Goal: Task Accomplishment & Management: Complete application form

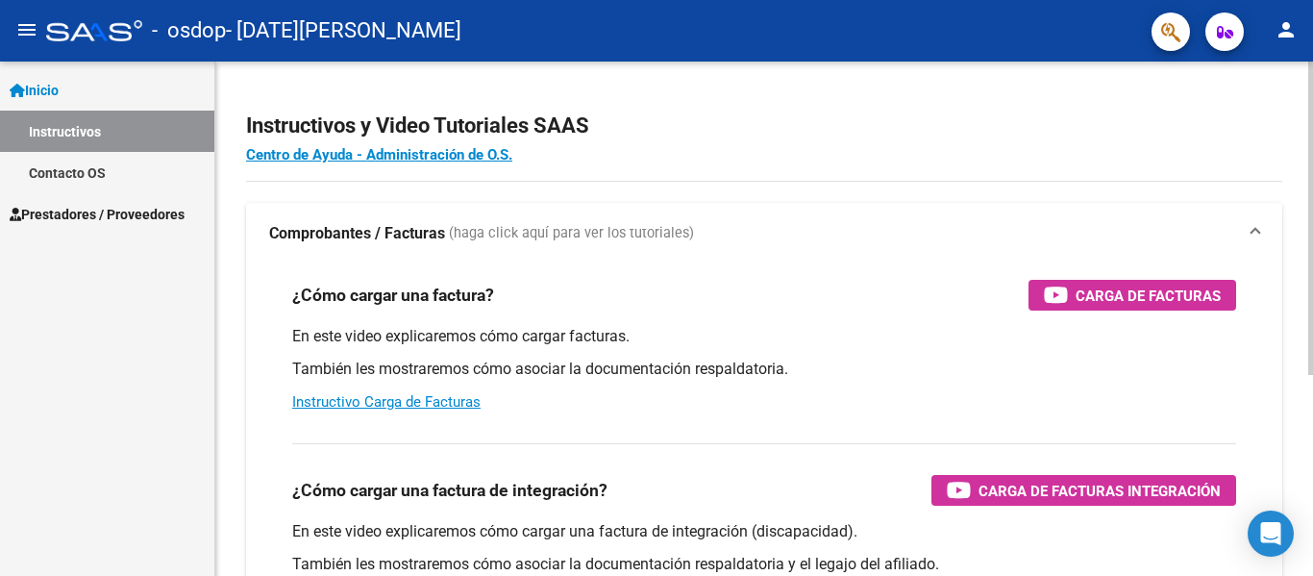
drag, startPoint x: 1300, startPoint y: 400, endPoint x: 1311, endPoint y: 382, distance: 21.1
click at [1311, 382] on div "Instructivos y Video Tutoriales SAAS Centro de Ayuda - Administración de O.S. C…" at bounding box center [766, 483] width 1102 height 843
click at [384, 406] on link "Instructivo Carga de Facturas" at bounding box center [386, 401] width 188 height 17
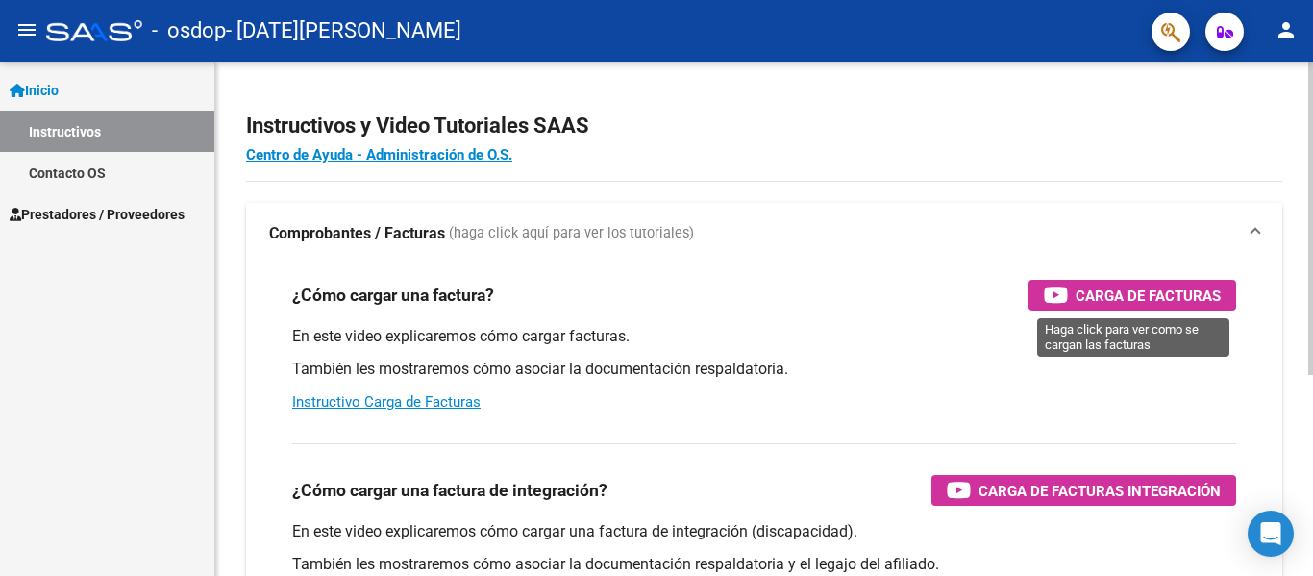
click at [1083, 298] on span "Carga de Facturas" at bounding box center [1148, 296] width 145 height 24
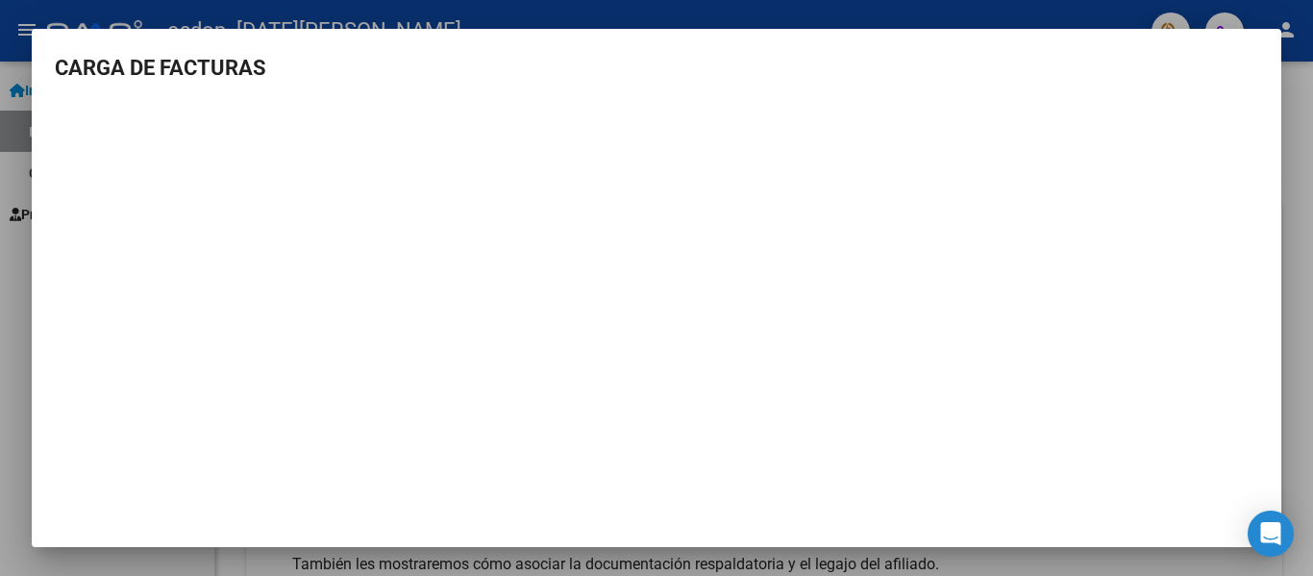
click at [1222, 61] on h3 "CARGA DE FACTURAS" at bounding box center [656, 68] width 1203 height 32
drag, startPoint x: 1222, startPoint y: 61, endPoint x: 1312, endPoint y: 266, distance: 224.7
click at [1312, 266] on div "CARGA DE FACTURAS" at bounding box center [656, 288] width 1313 height 576
click at [0, 196] on div at bounding box center [656, 288] width 1313 height 576
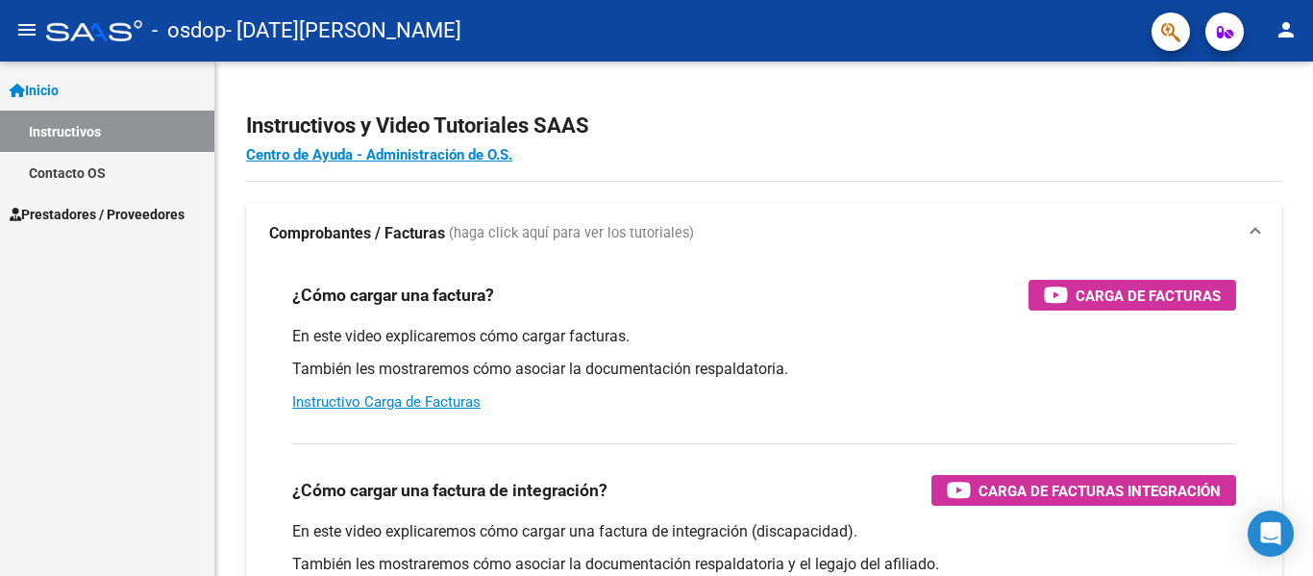
click at [58, 86] on span "Inicio" at bounding box center [34, 90] width 49 height 21
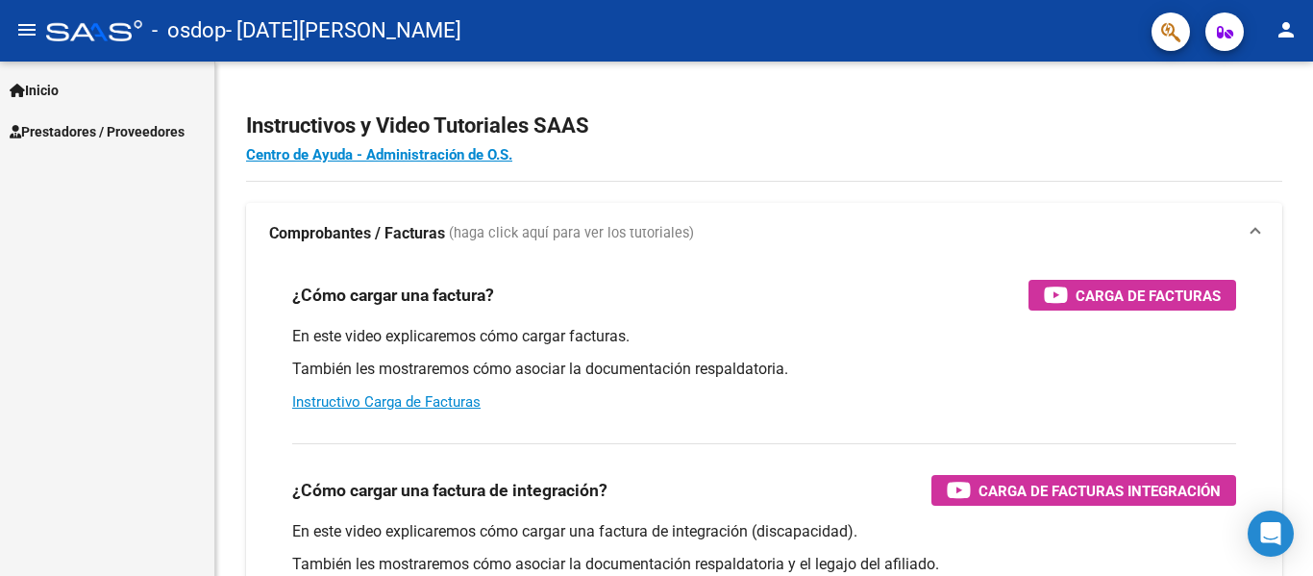
click at [96, 127] on span "Prestadores / Proveedores" at bounding box center [97, 131] width 175 height 21
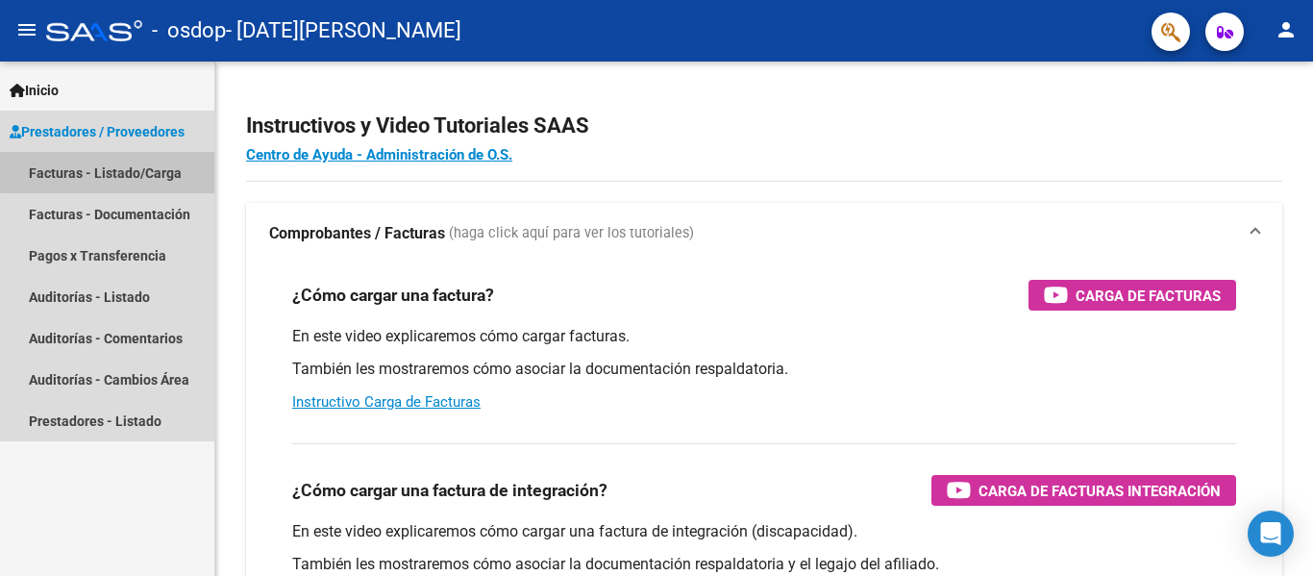
click at [116, 166] on link "Facturas - Listado/Carga" at bounding box center [107, 172] width 214 height 41
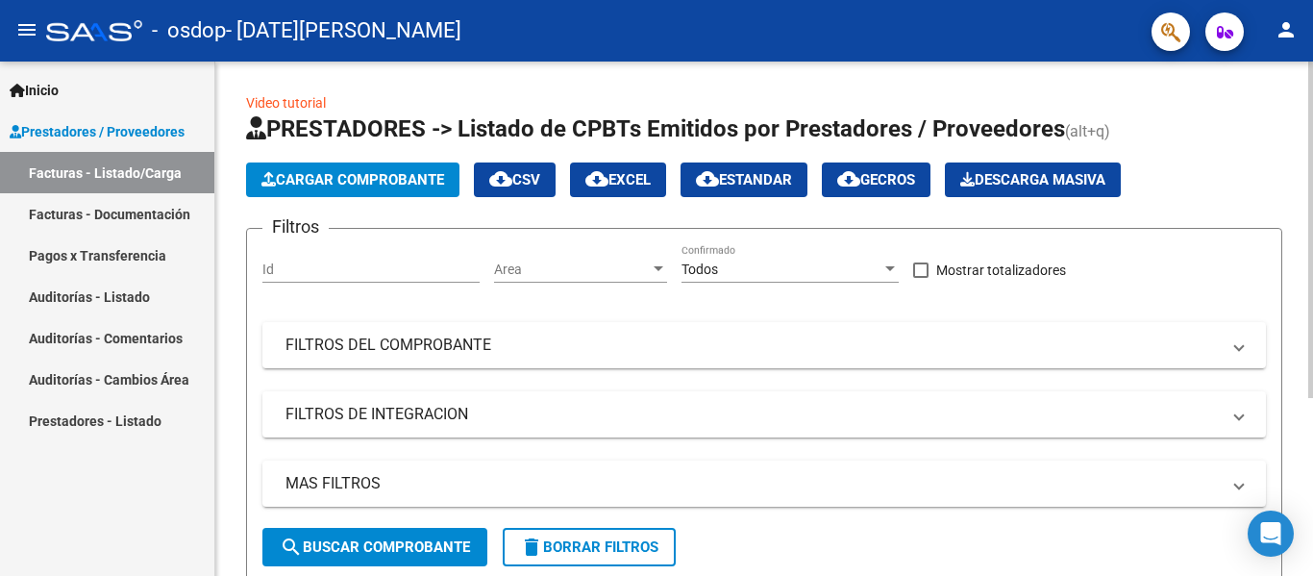
click at [388, 260] on div "Id" at bounding box center [370, 263] width 217 height 38
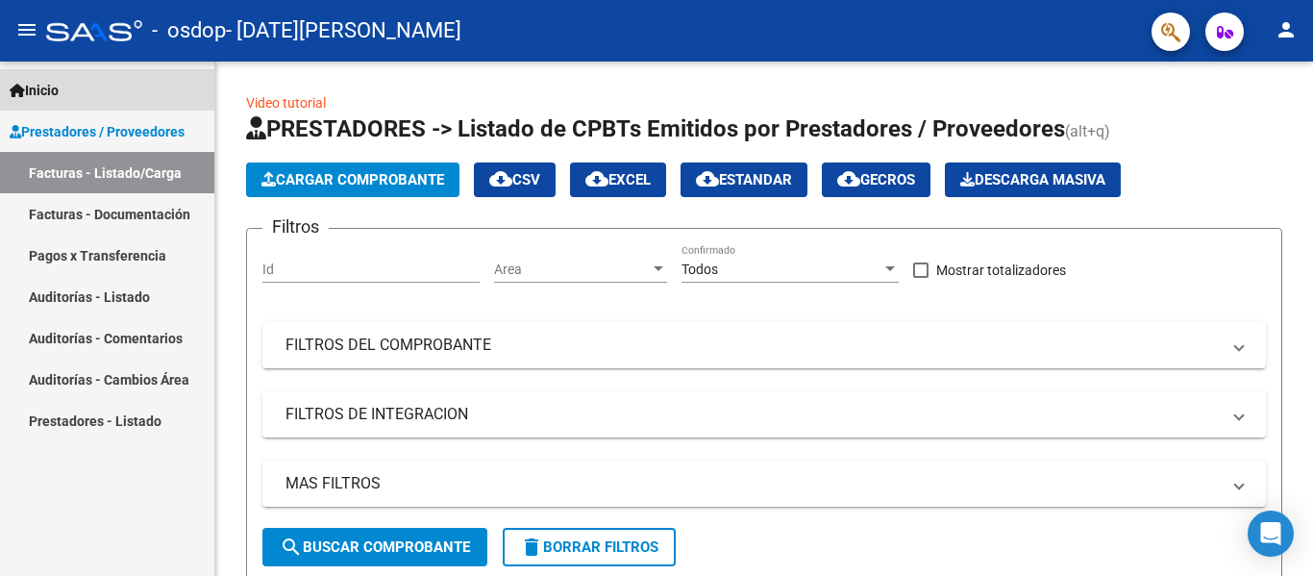
click at [42, 87] on span "Inicio" at bounding box center [34, 90] width 49 height 21
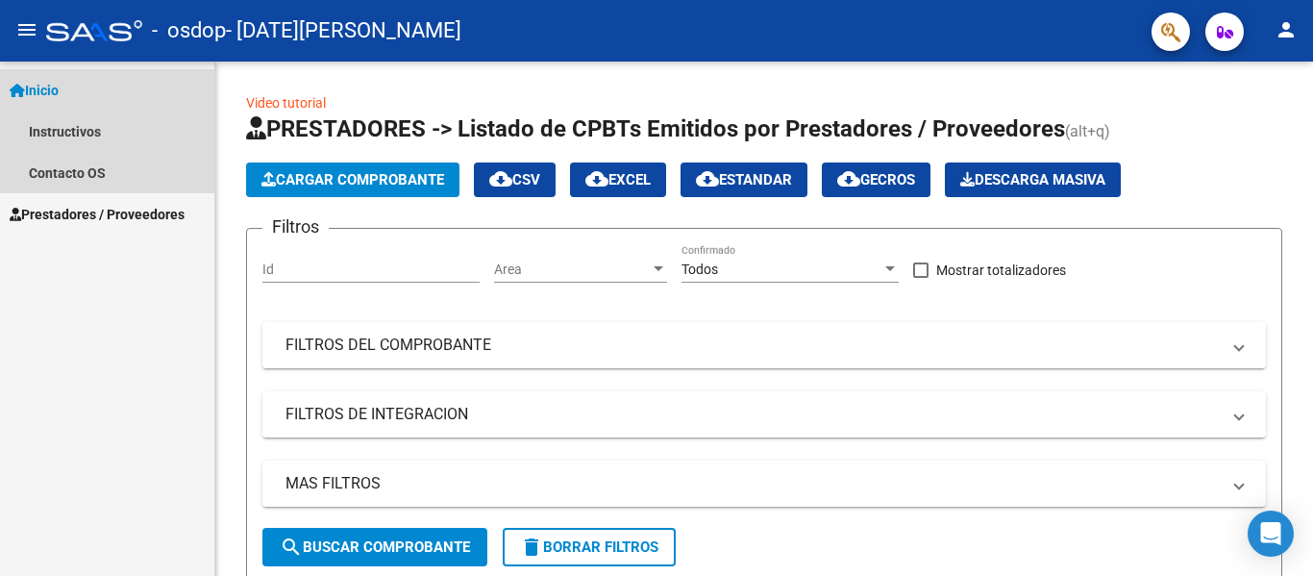
click at [59, 88] on span "Inicio" at bounding box center [34, 90] width 49 height 21
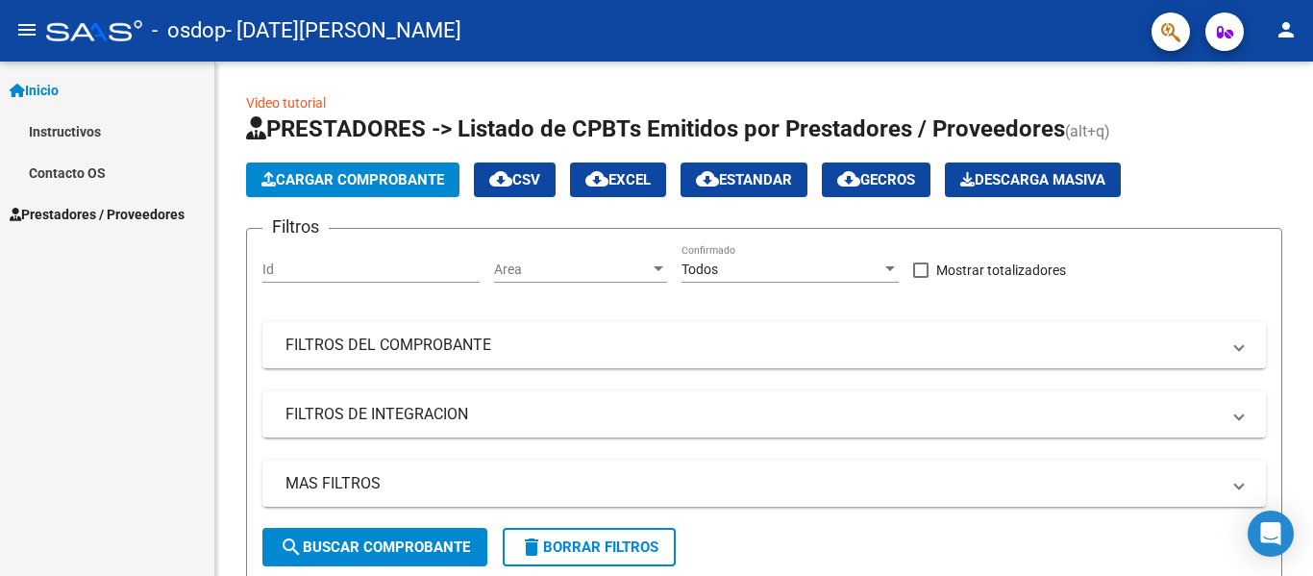
click at [98, 142] on link "Instructivos" at bounding box center [107, 131] width 214 height 41
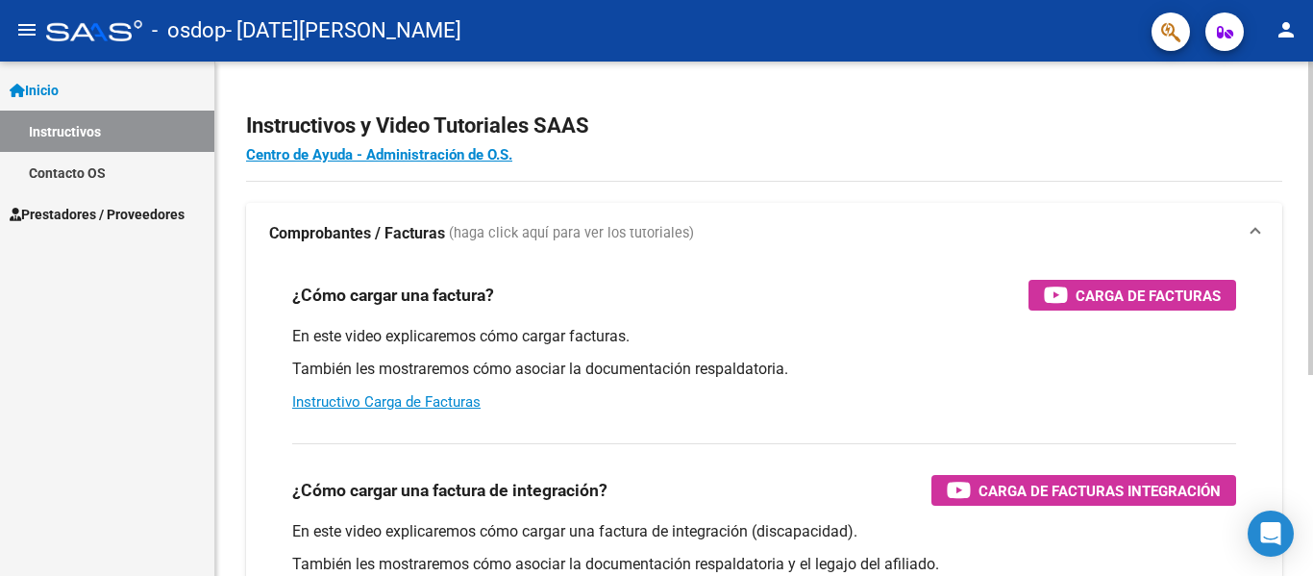
drag, startPoint x: 1117, startPoint y: 296, endPoint x: 564, endPoint y: 301, distance: 552.7
click at [564, 301] on div "¿Cómo cargar una factura? Carga de Facturas" at bounding box center [764, 295] width 944 height 31
click at [1077, 261] on mat-expansion-panel-header "Comprobantes / Facturas (haga click aquí para ver los tutoriales)" at bounding box center [764, 234] width 1036 height 62
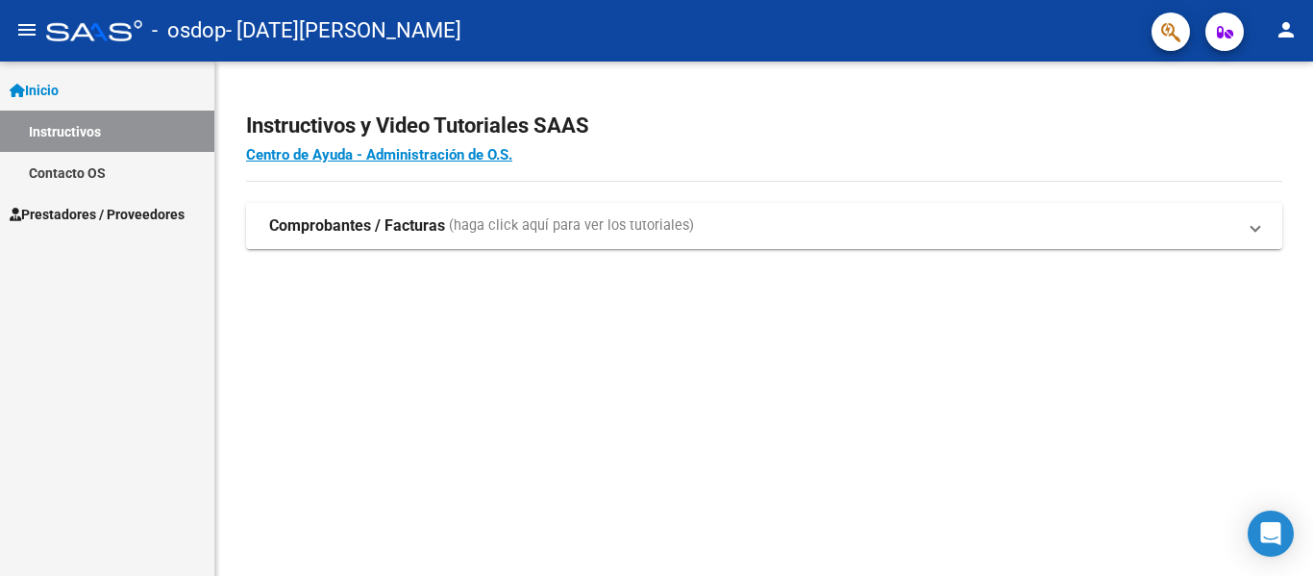
click at [1126, 246] on mat-expansion-panel-header "Comprobantes / Facturas (haga click aquí para ver los tutoriales)" at bounding box center [764, 226] width 1036 height 46
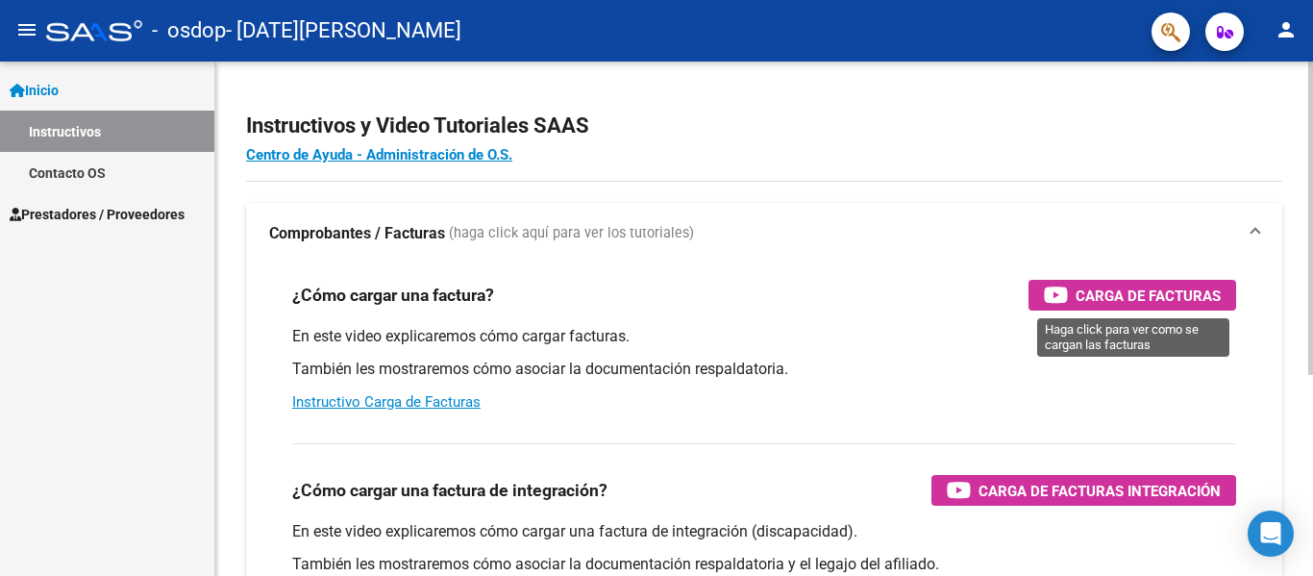
click at [1169, 294] on span "Carga de Facturas" at bounding box center [1148, 296] width 145 height 24
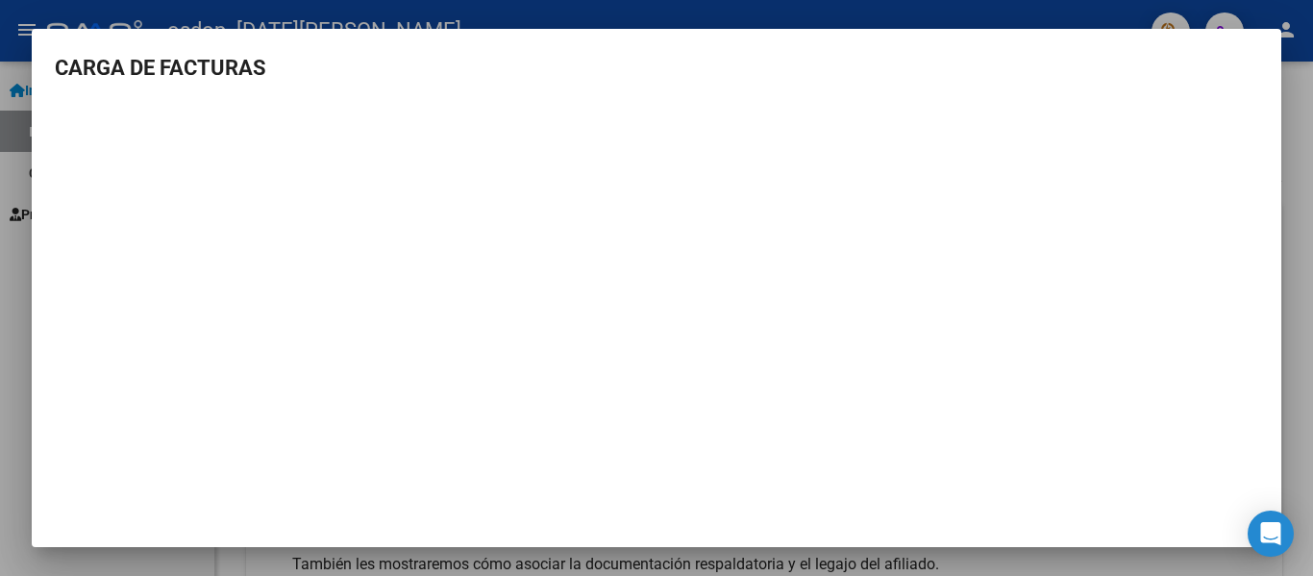
click at [1312, 274] on div at bounding box center [656, 288] width 1313 height 576
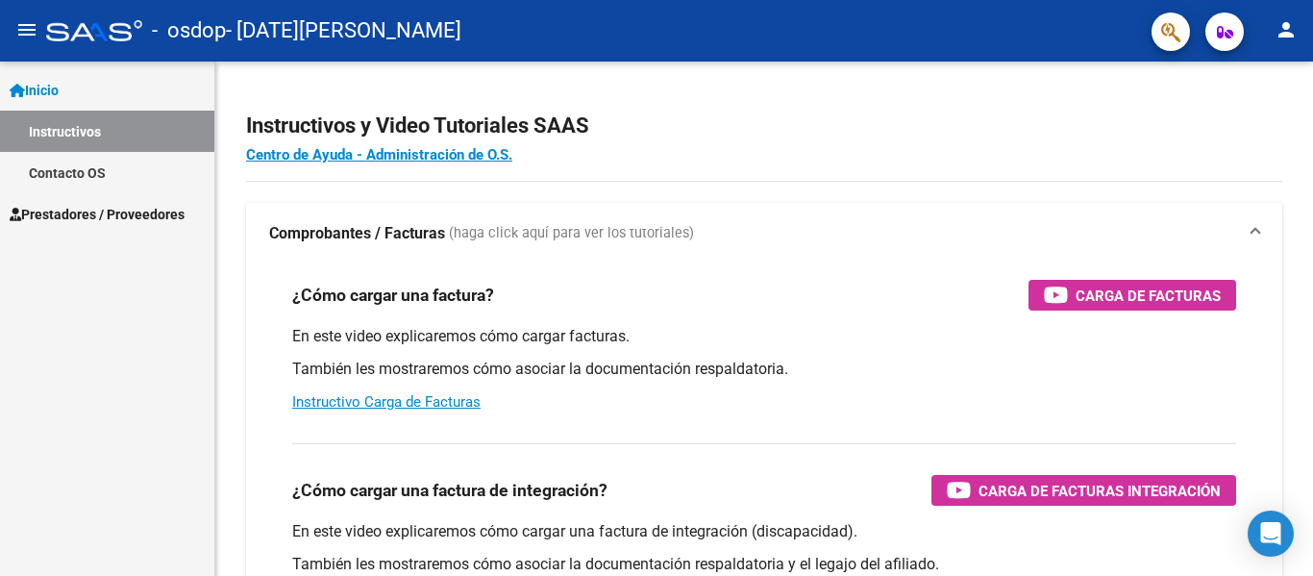
click at [82, 211] on span "Prestadores / Proveedores" at bounding box center [97, 214] width 175 height 21
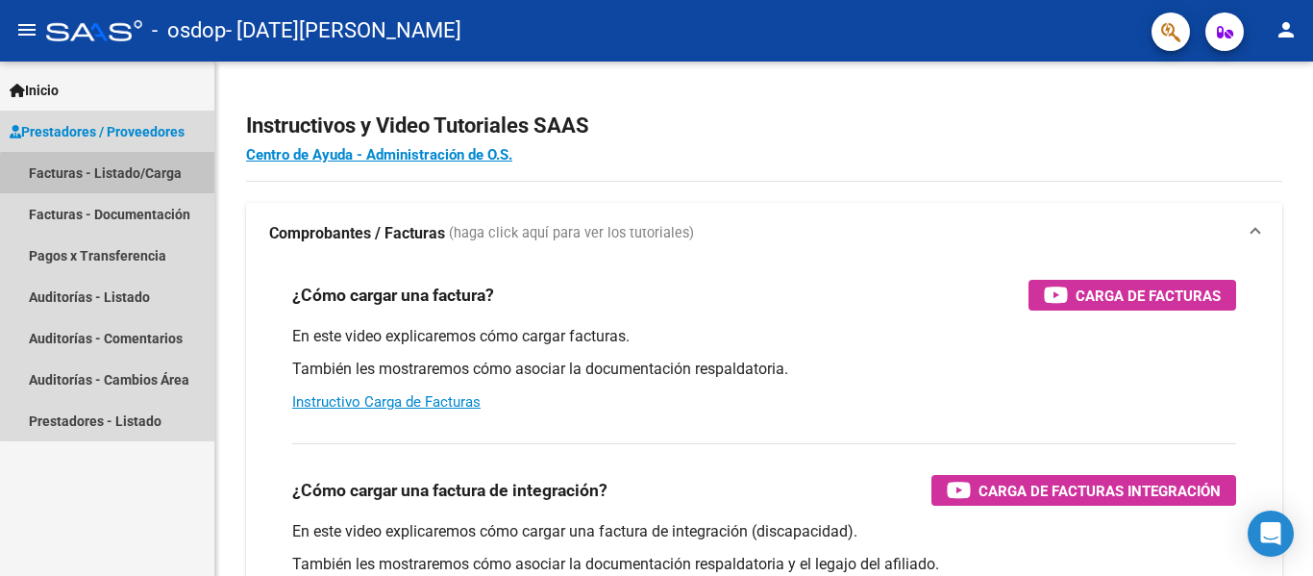
click at [148, 178] on link "Facturas - Listado/Carga" at bounding box center [107, 172] width 214 height 41
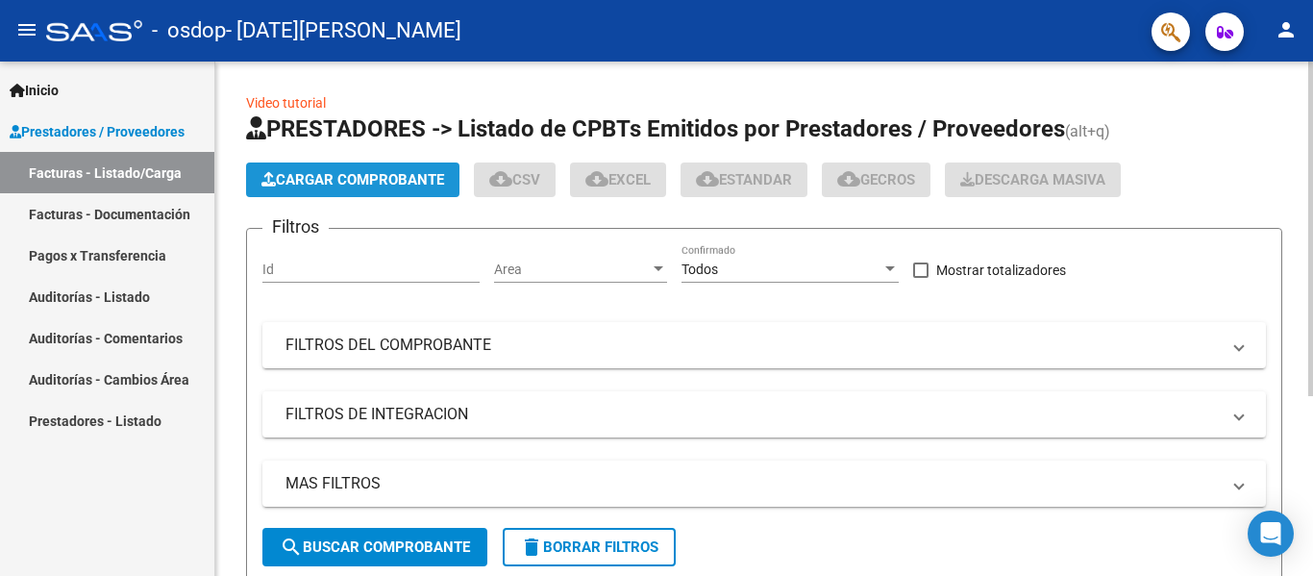
click at [373, 180] on span "Cargar Comprobante" at bounding box center [352, 179] width 183 height 17
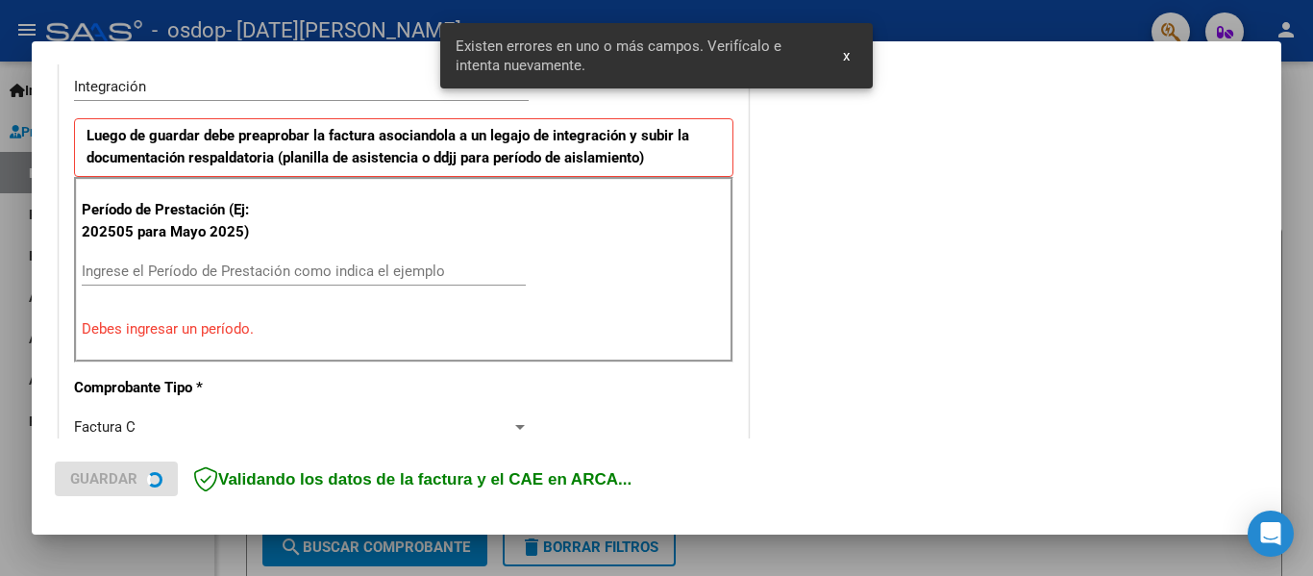
scroll to position [482, 0]
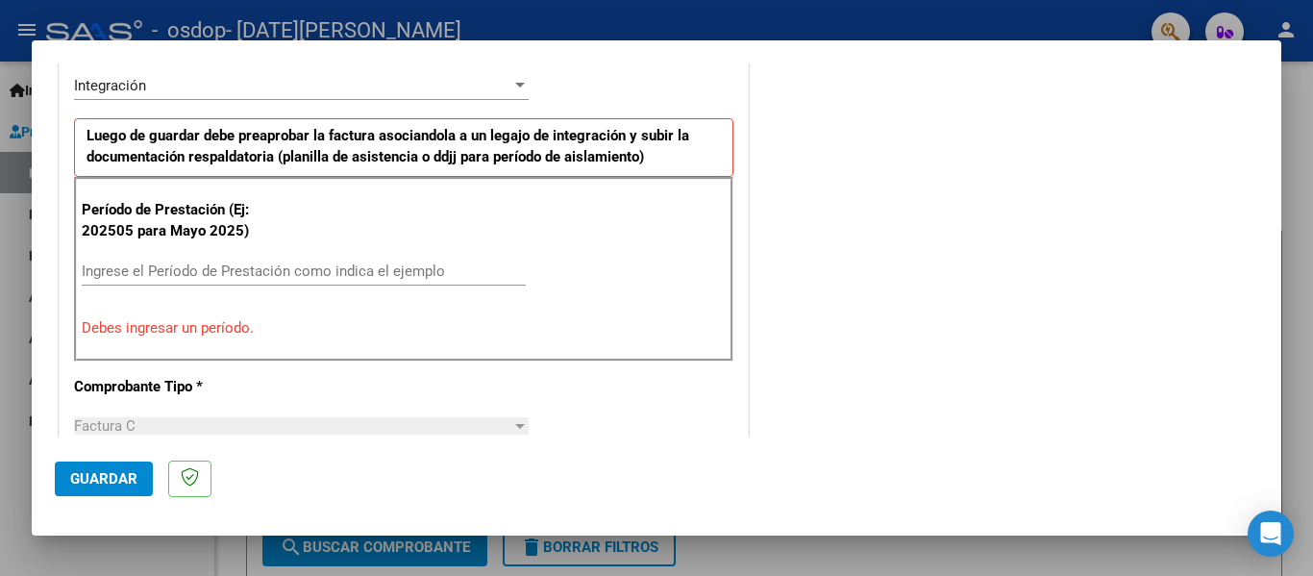
click at [265, 272] on input "Ingrese el Período de Prestación como indica el ejemplo" at bounding box center [304, 270] width 444 height 17
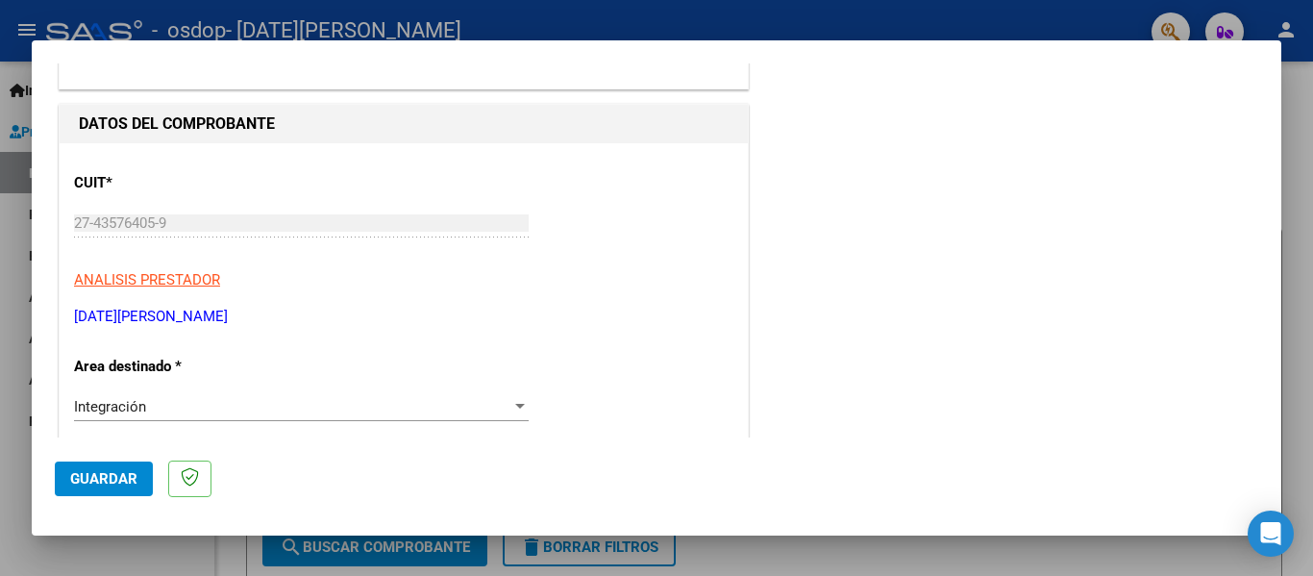
scroll to position [193, 0]
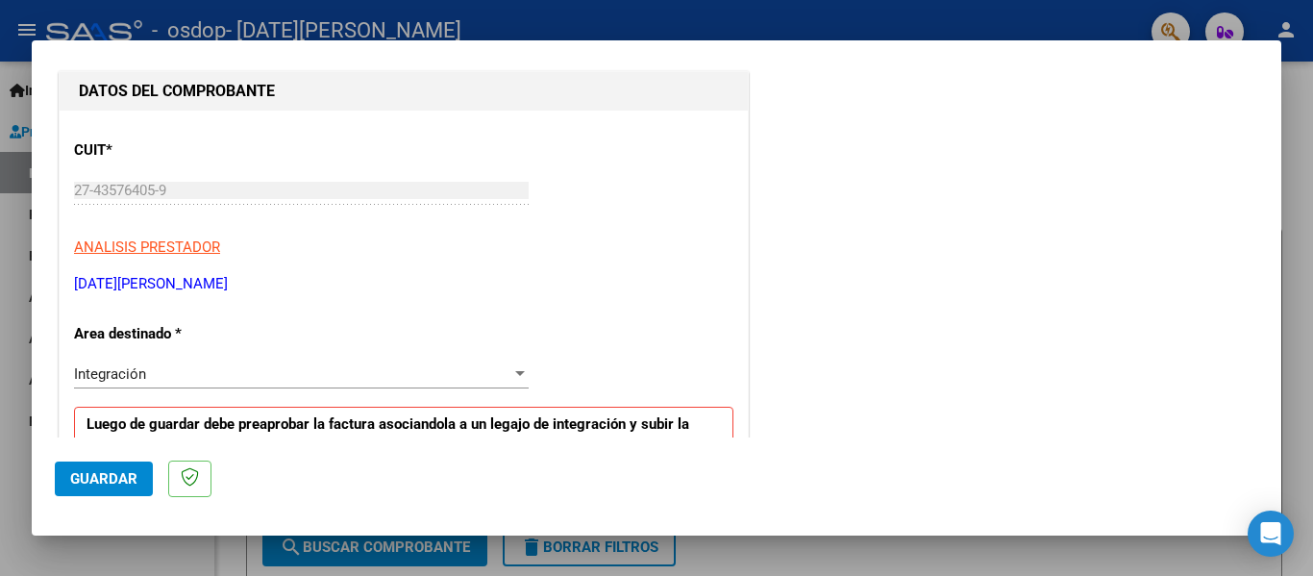
click at [415, 375] on div "Integración" at bounding box center [292, 373] width 437 height 17
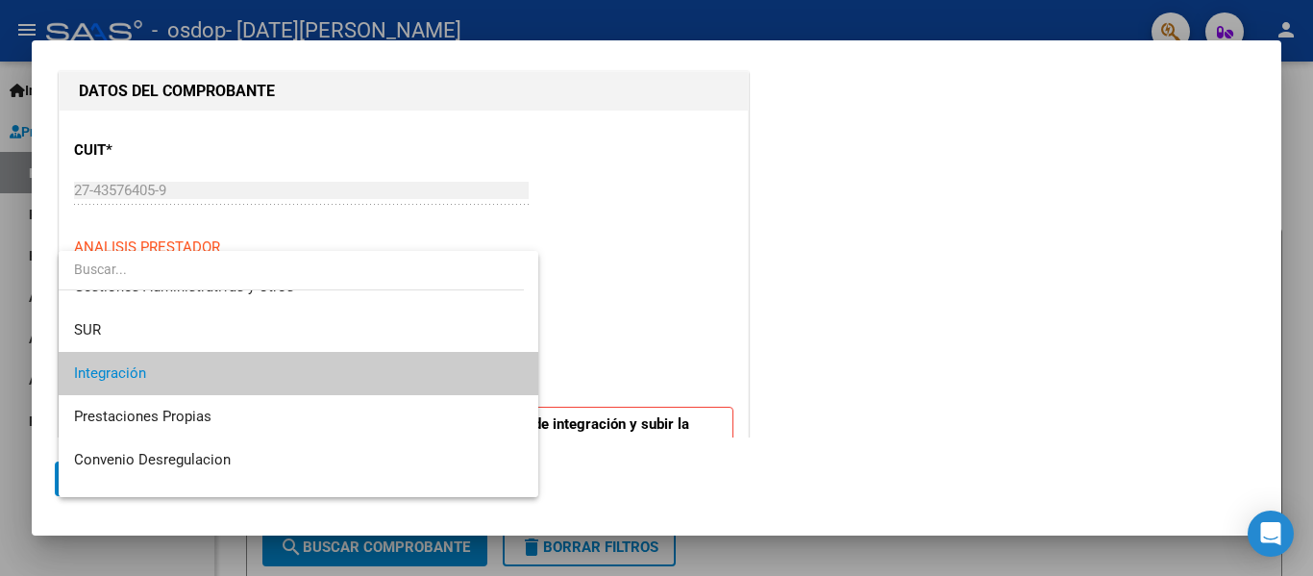
scroll to position [143, 0]
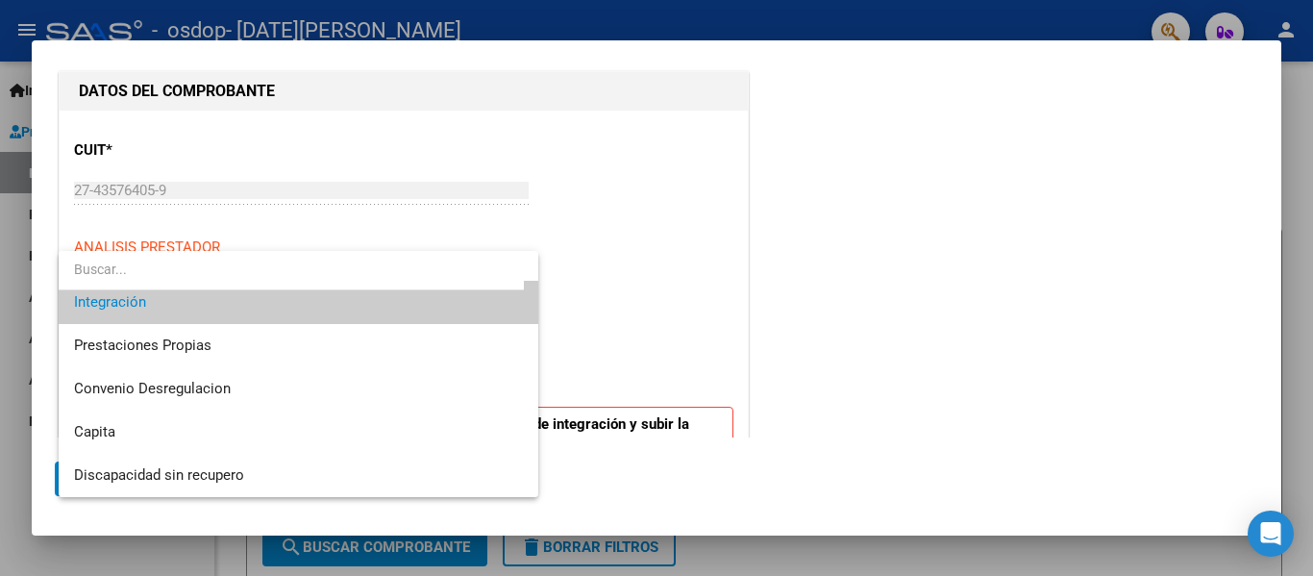
click at [962, 395] on div at bounding box center [656, 288] width 1313 height 576
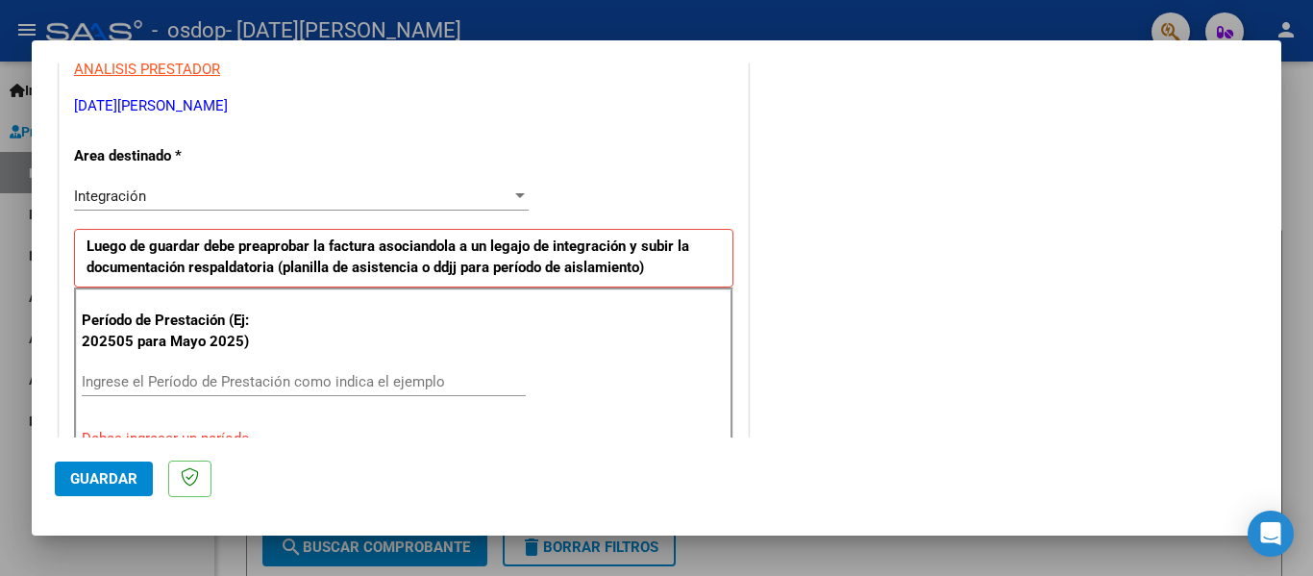
scroll to position [482, 0]
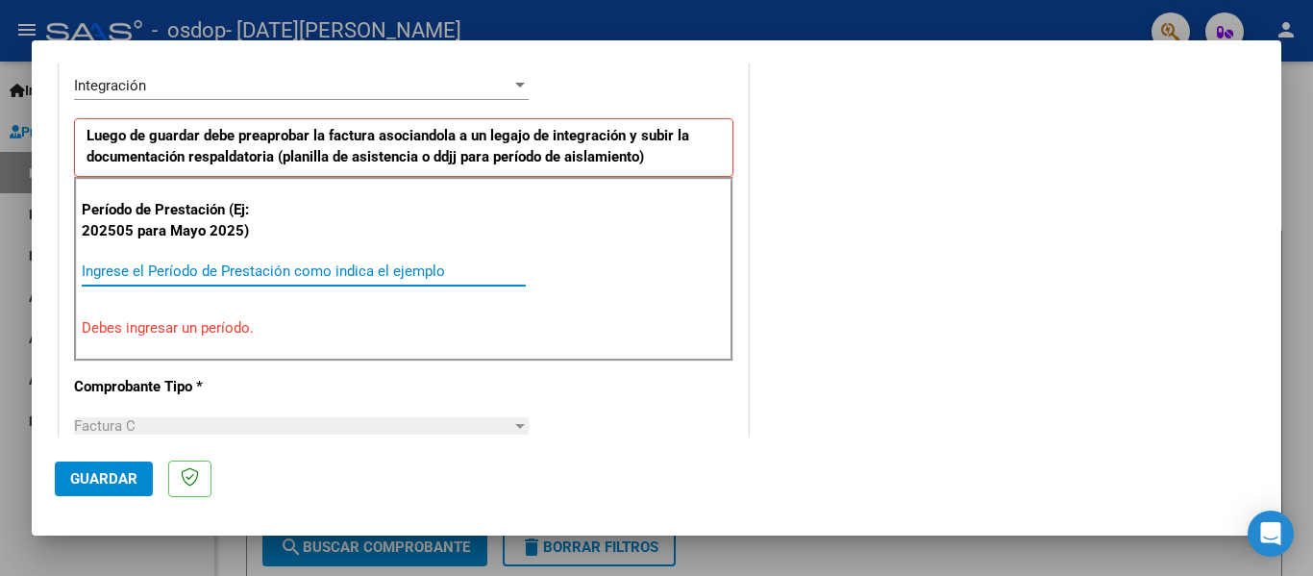
click at [268, 272] on input "Ingrese el Período de Prestación como indica el ejemplo" at bounding box center [304, 270] width 444 height 17
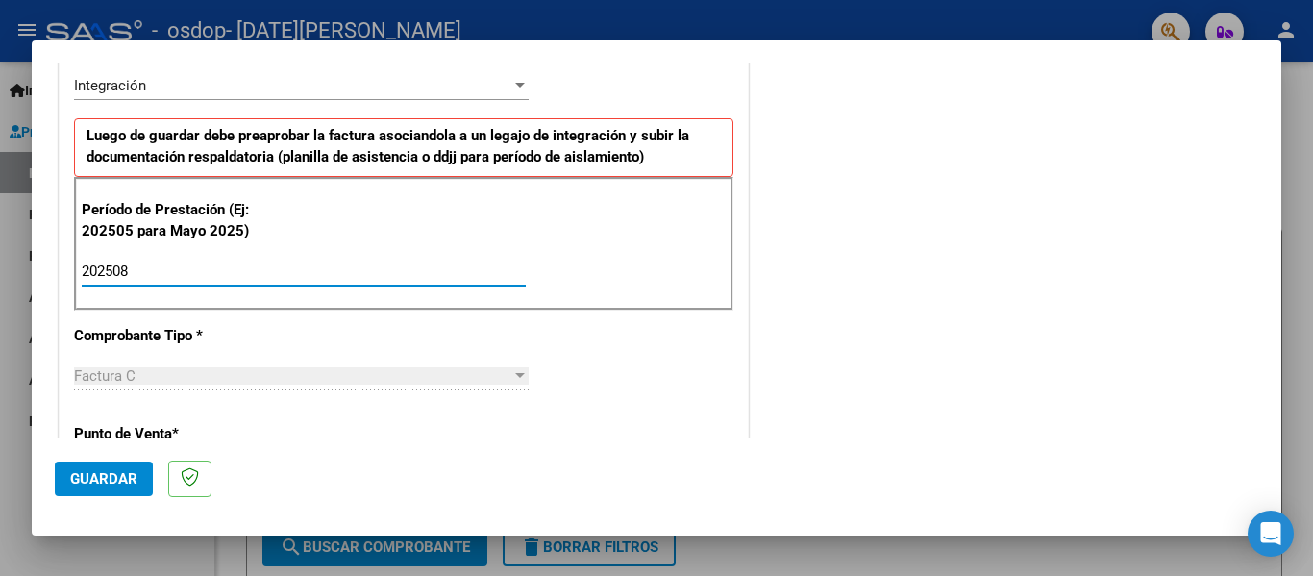
type input "202508"
click at [358, 313] on div "CUIT * 27-43576405-9 Ingresar CUIT ANALISIS PRESTADOR [DATE][PERSON_NAME] Area …" at bounding box center [404, 545] width 688 height 1447
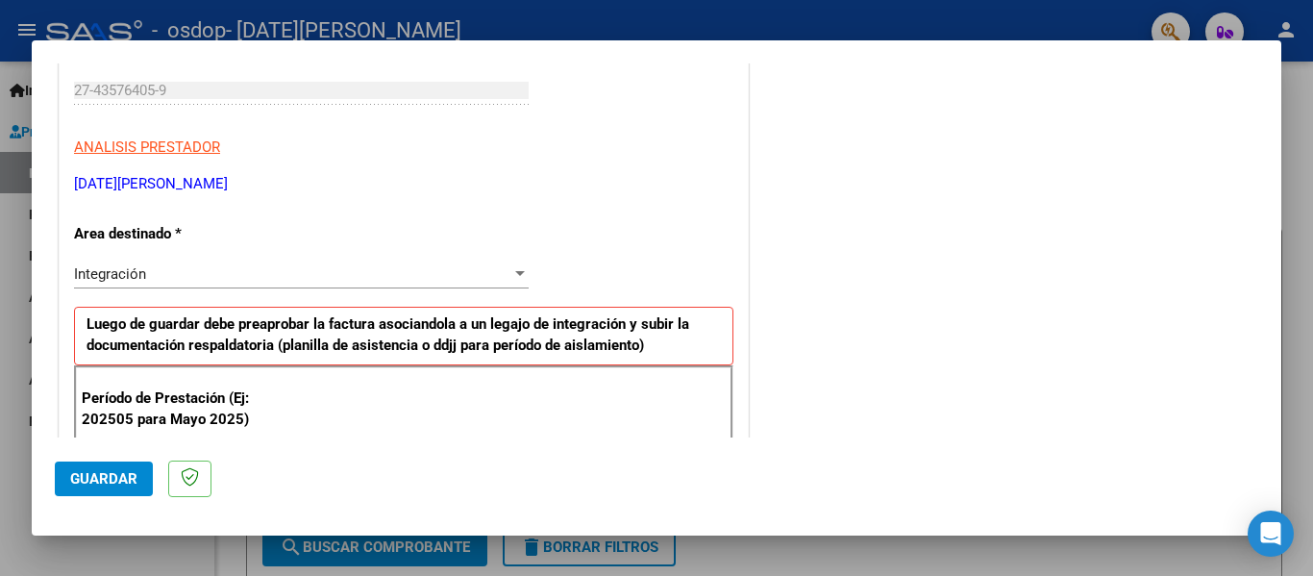
scroll to position [289, 0]
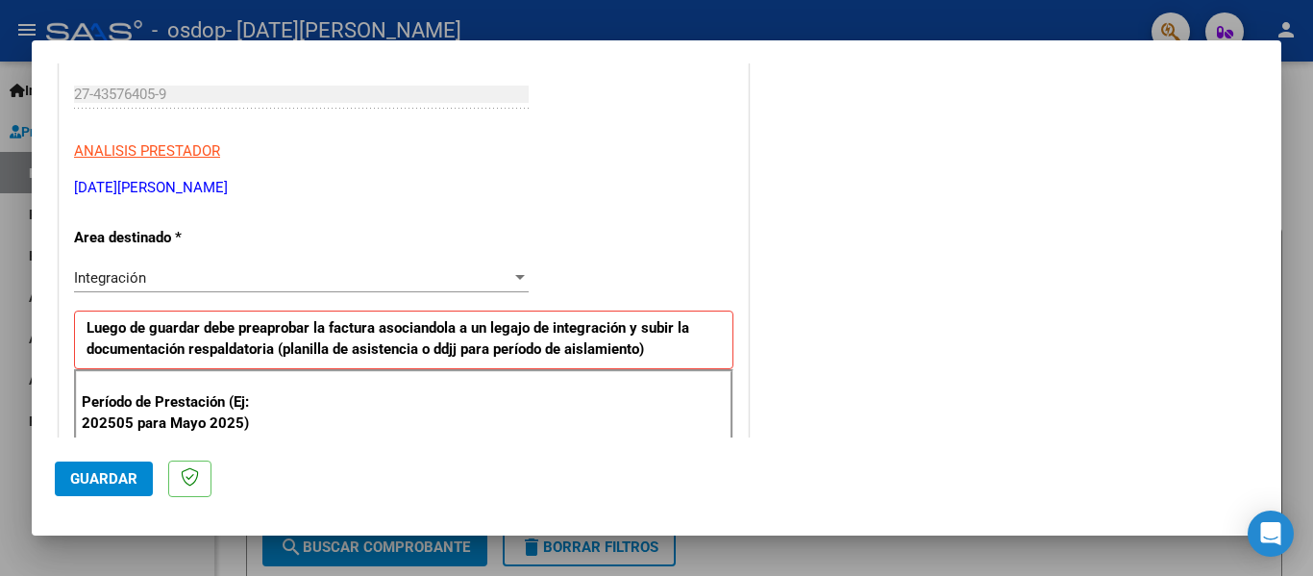
click at [310, 264] on div "Integración Seleccionar Area" at bounding box center [301, 277] width 455 height 29
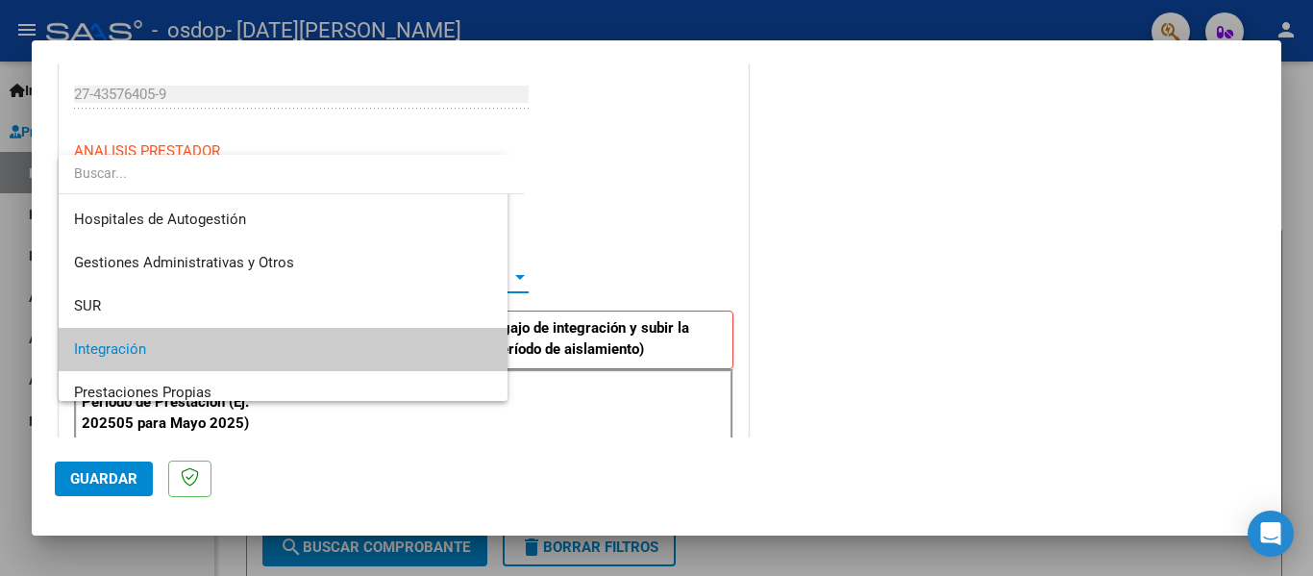
scroll to position [72, 0]
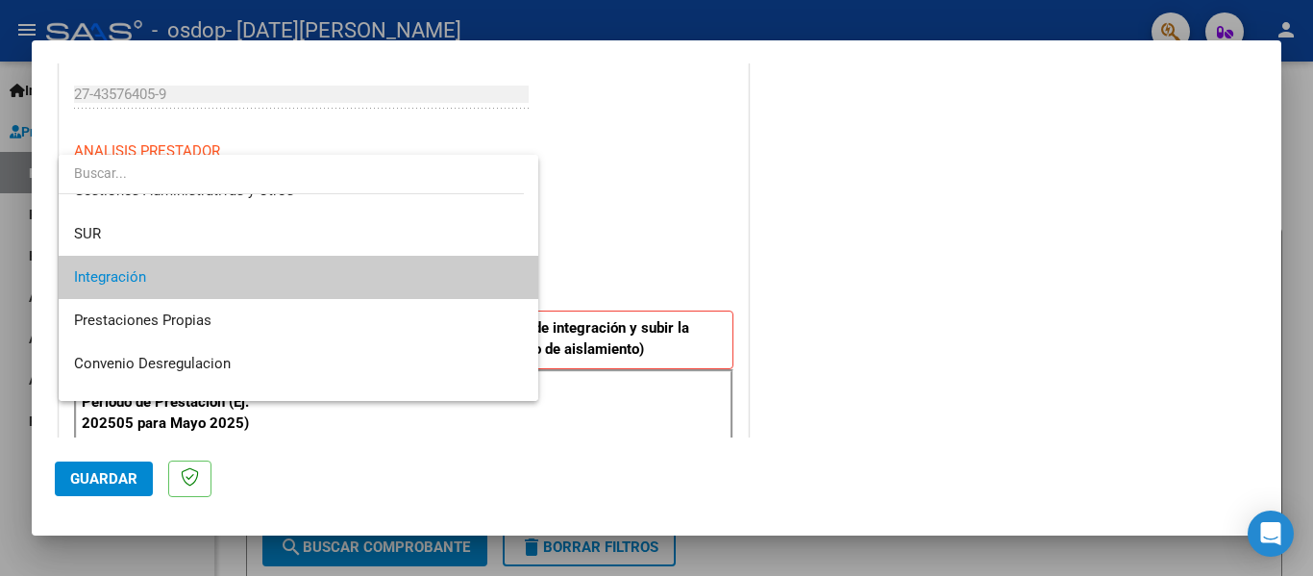
click at [1011, 272] on div at bounding box center [656, 288] width 1313 height 576
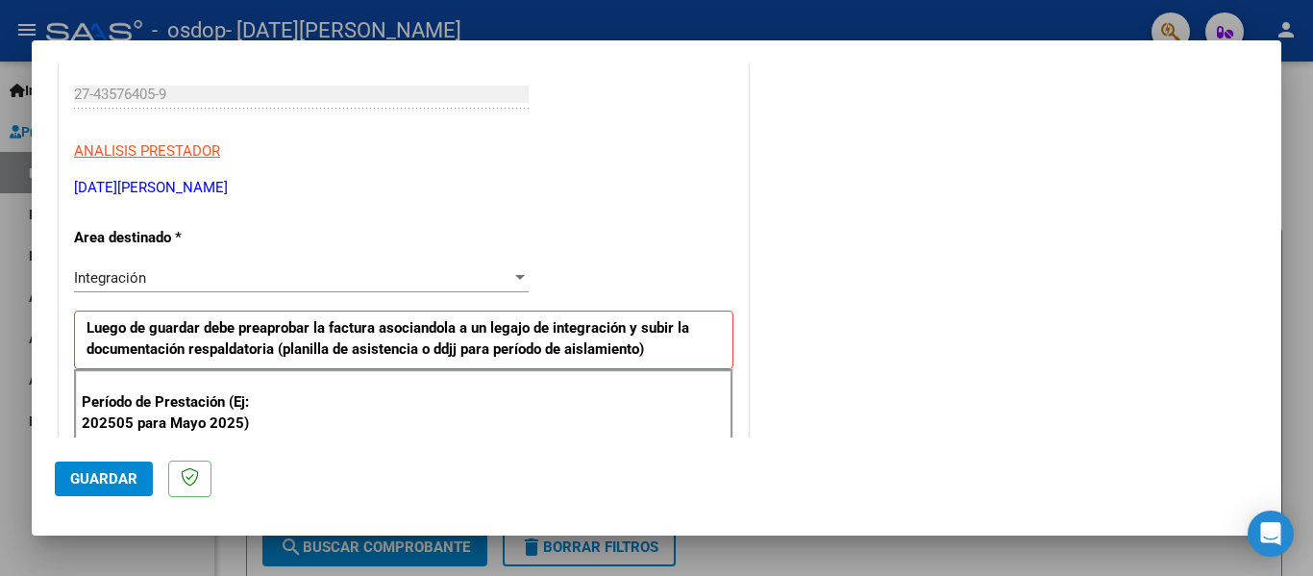
click at [458, 274] on div "Integración" at bounding box center [292, 277] width 437 height 17
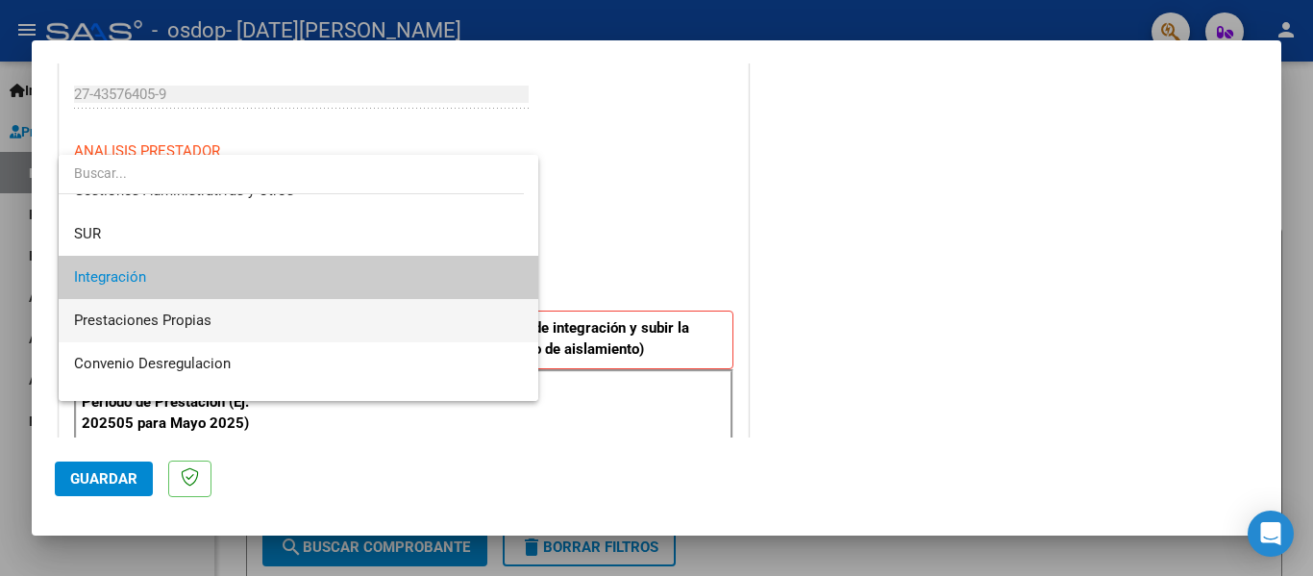
click at [330, 313] on span "Prestaciones Propias" at bounding box center [298, 320] width 449 height 43
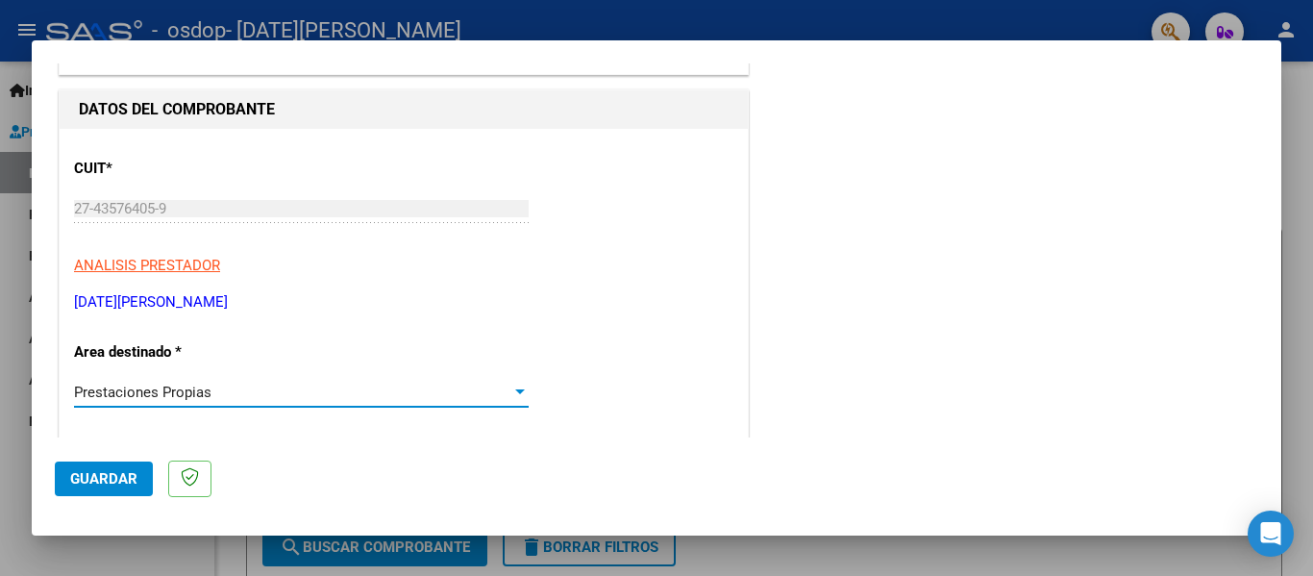
scroll to position [163, 0]
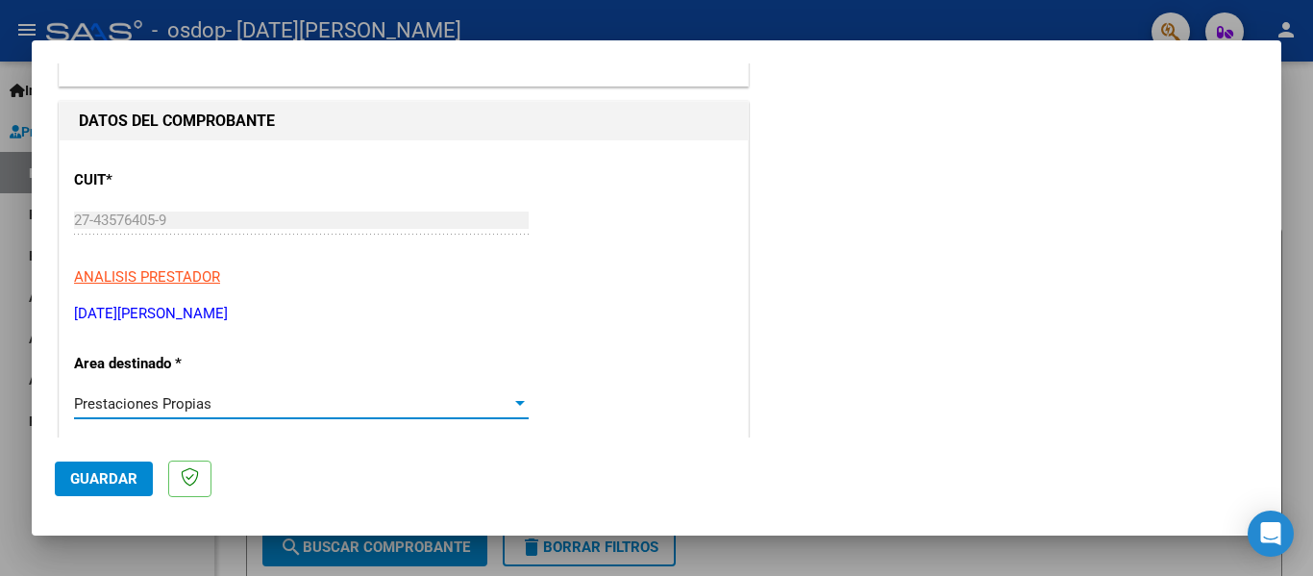
click at [359, 396] on div "Prestaciones Propias" at bounding box center [292, 403] width 437 height 17
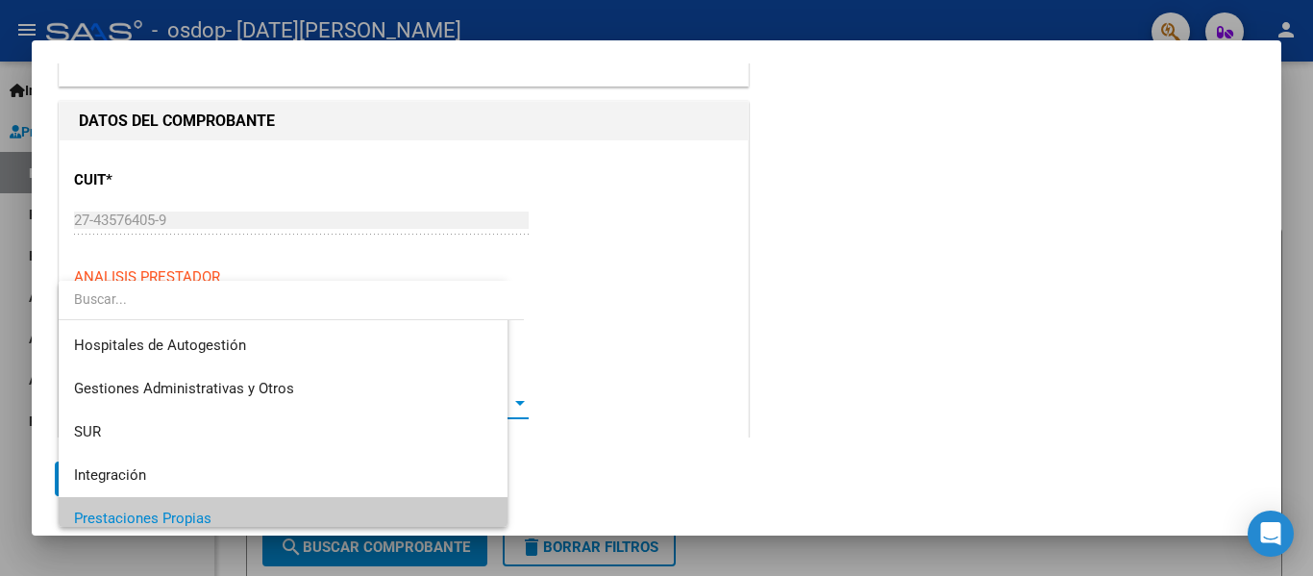
scroll to position [115, 0]
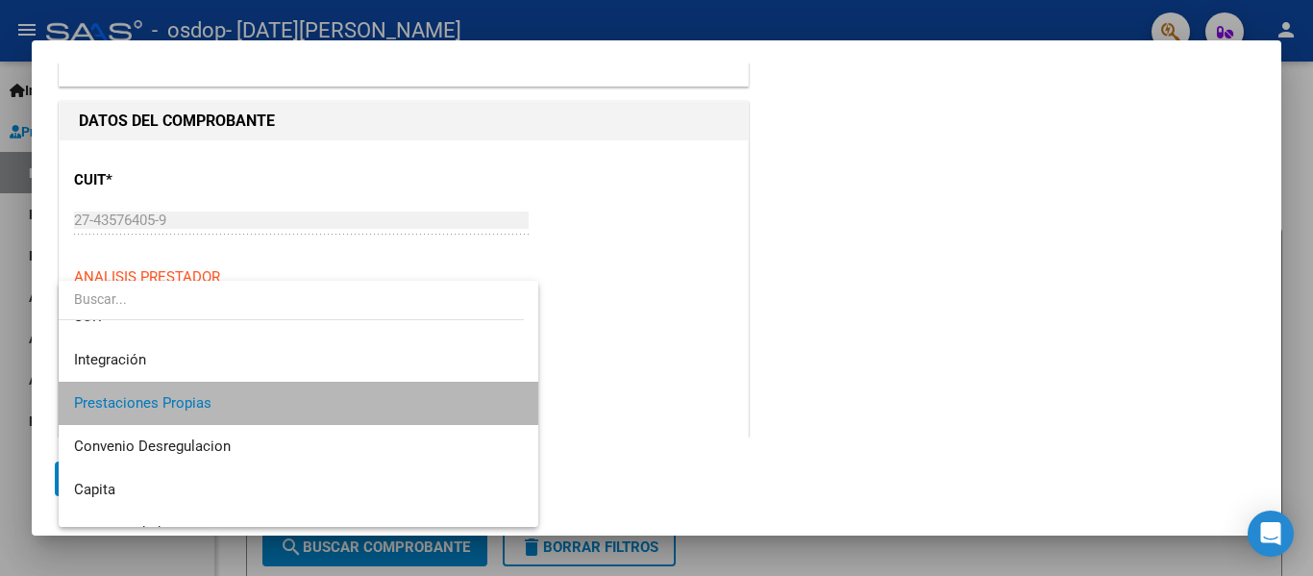
click at [351, 392] on span "Prestaciones Propias" at bounding box center [298, 403] width 449 height 43
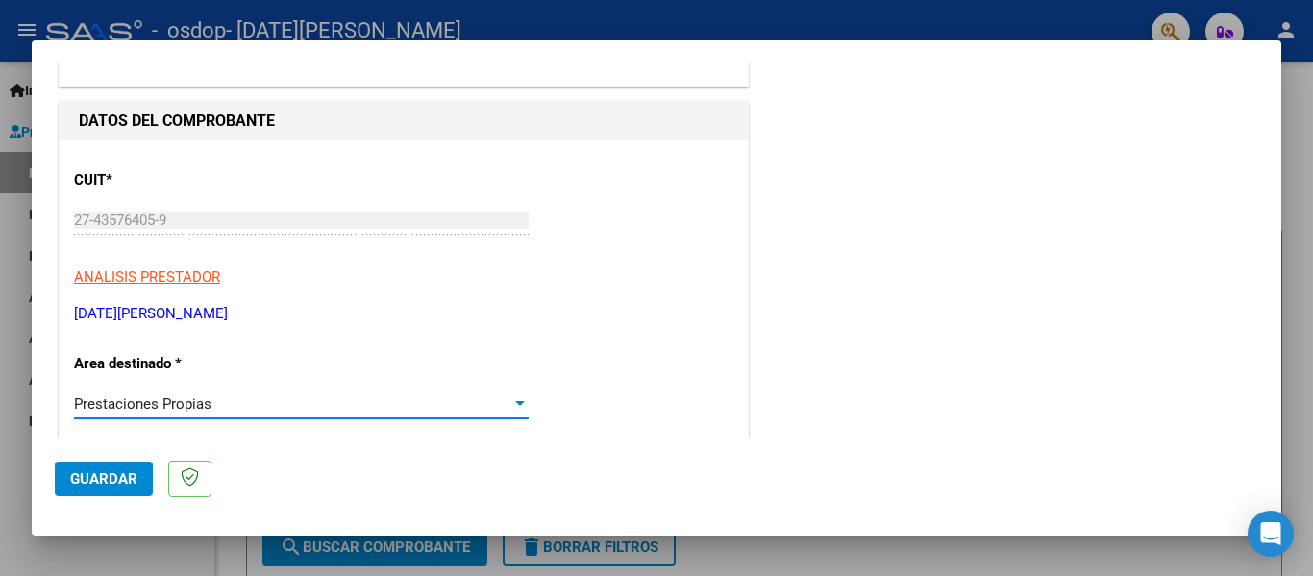
click at [337, 398] on div "Prestaciones Propias" at bounding box center [292, 403] width 437 height 17
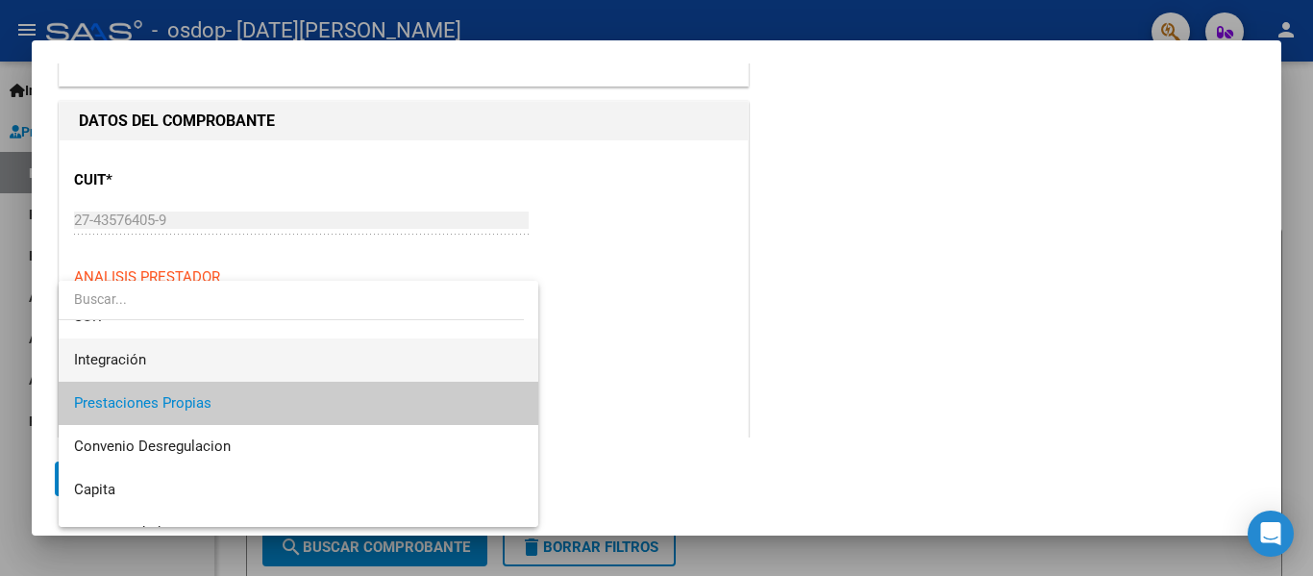
click at [280, 341] on span "Integración" at bounding box center [298, 359] width 449 height 43
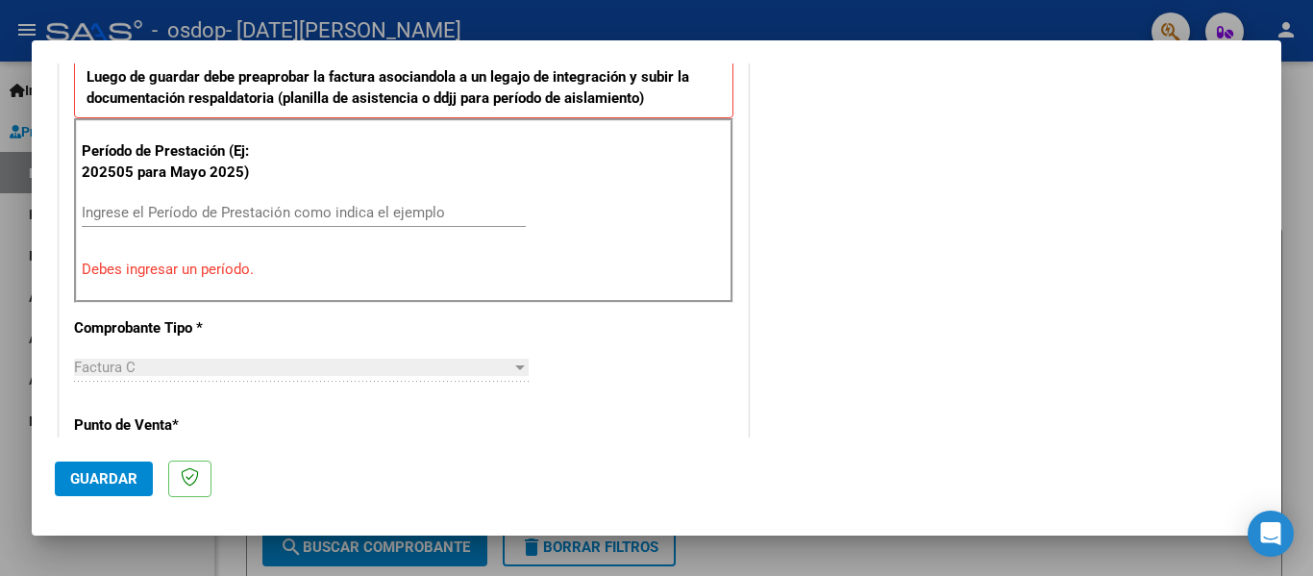
scroll to position [548, 0]
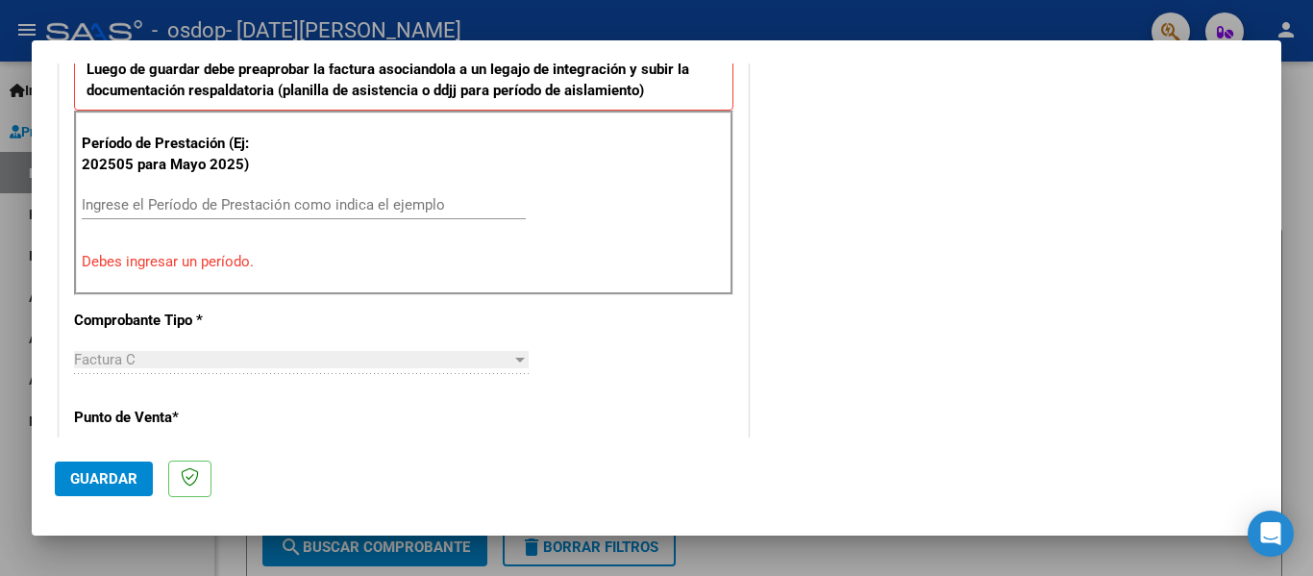
click at [244, 203] on input "Ingrese el Período de Prestación como indica el ejemplo" at bounding box center [304, 204] width 444 height 17
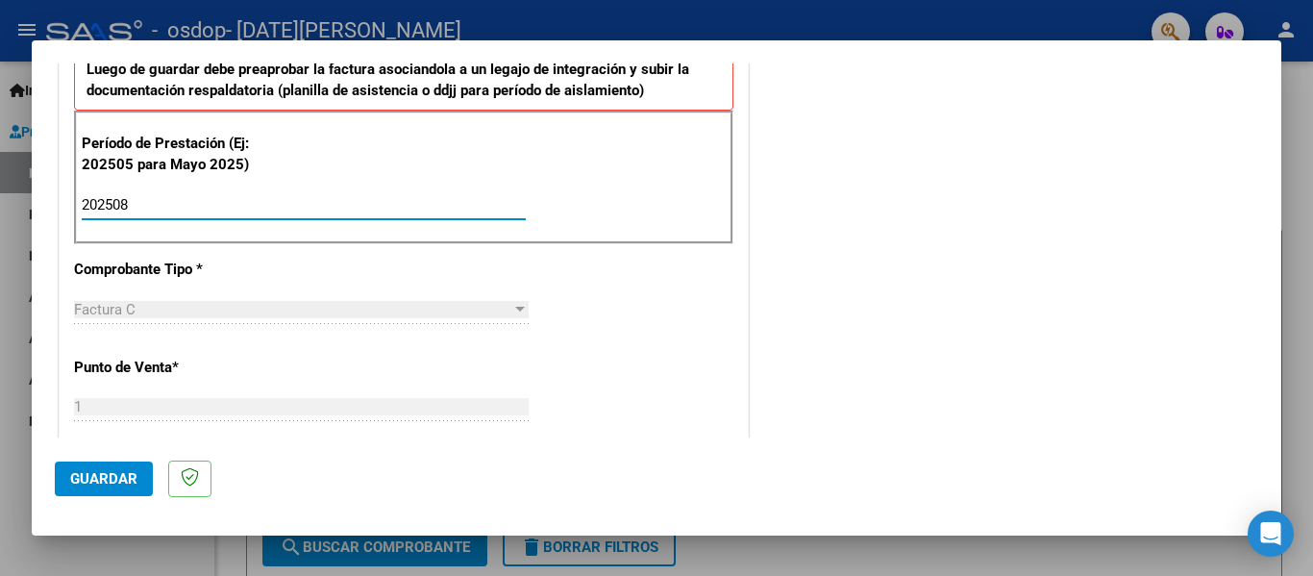
scroll to position [356, 0]
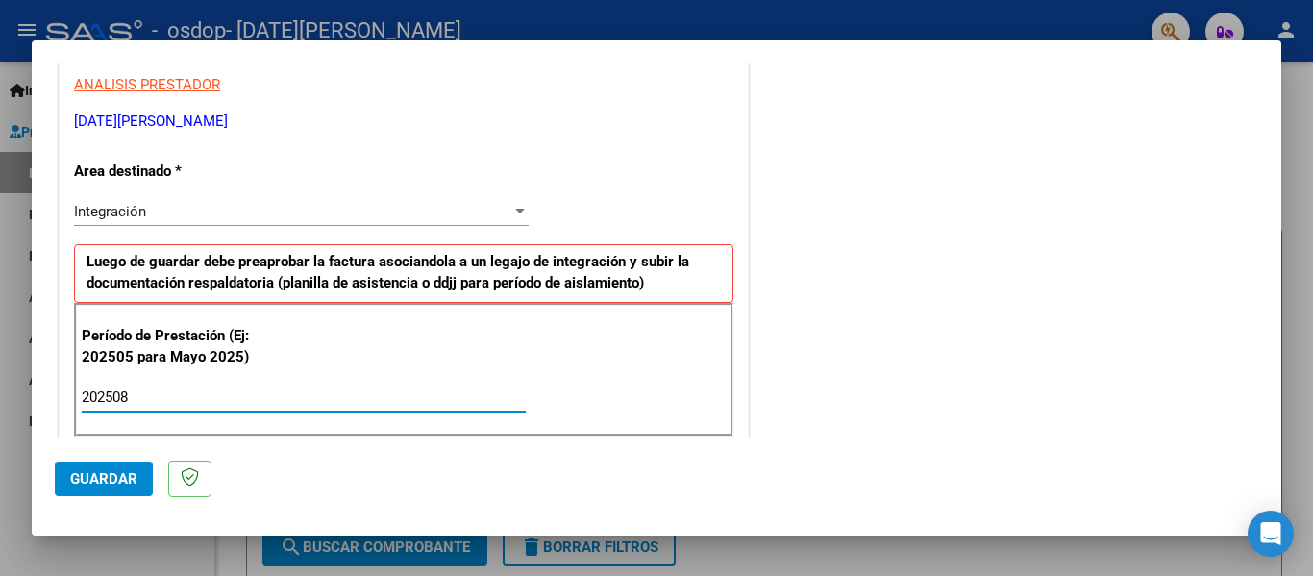
type input "202508"
click at [262, 203] on div "Integración" at bounding box center [292, 211] width 437 height 17
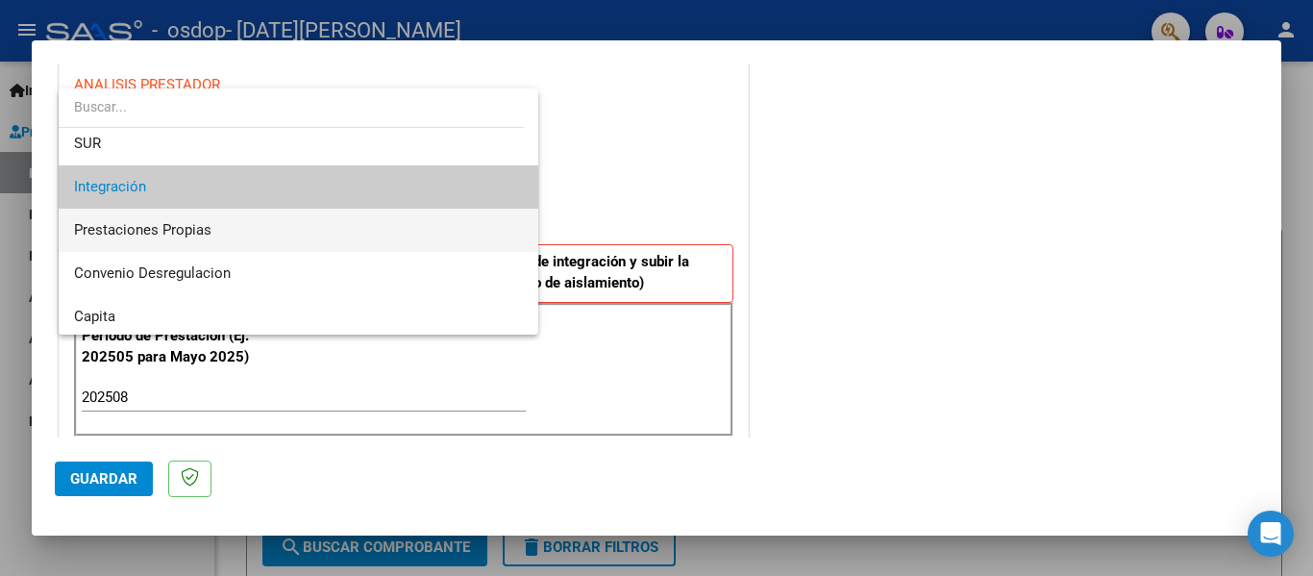
scroll to position [143, 0]
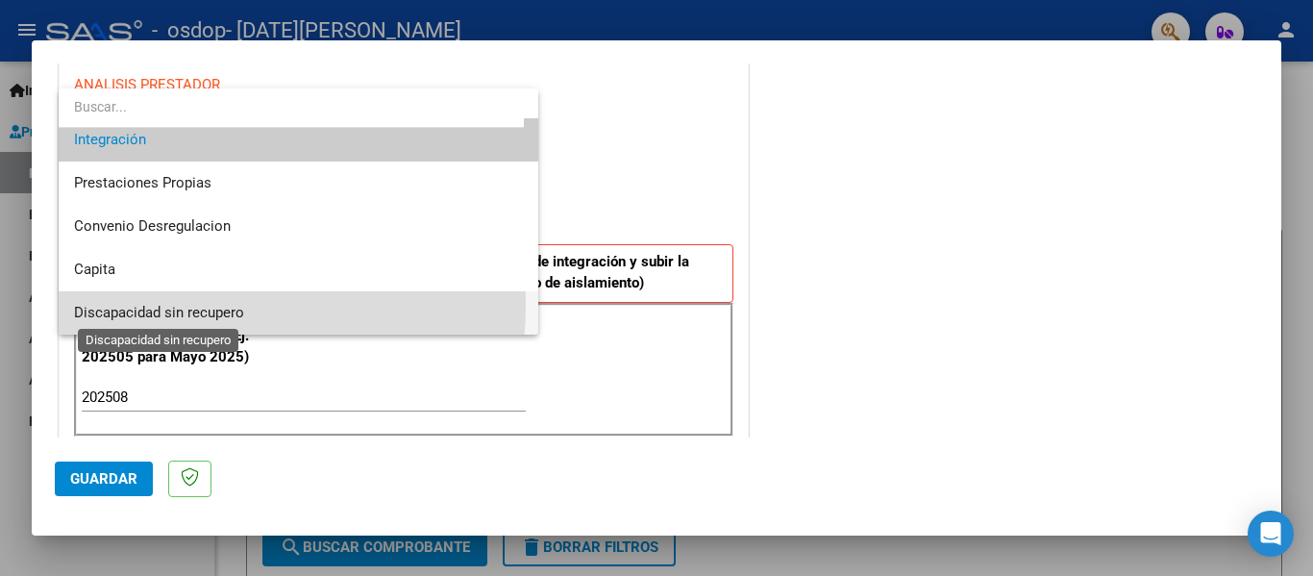
click at [186, 305] on span "Discapacidad sin recupero" at bounding box center [159, 312] width 170 height 17
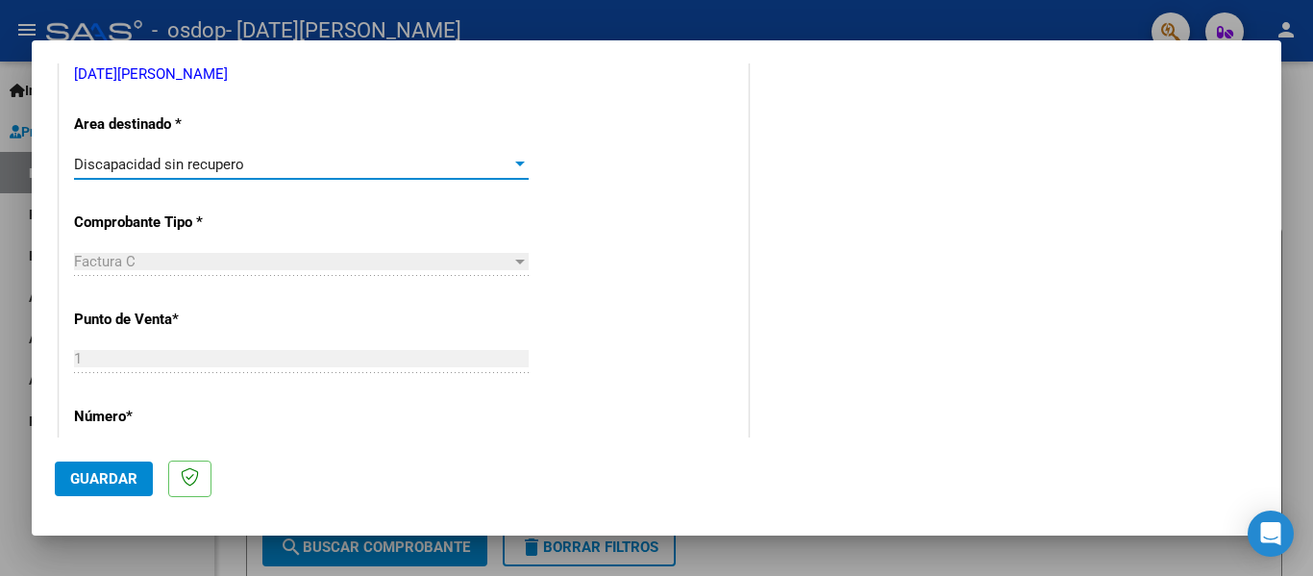
scroll to position [356, 0]
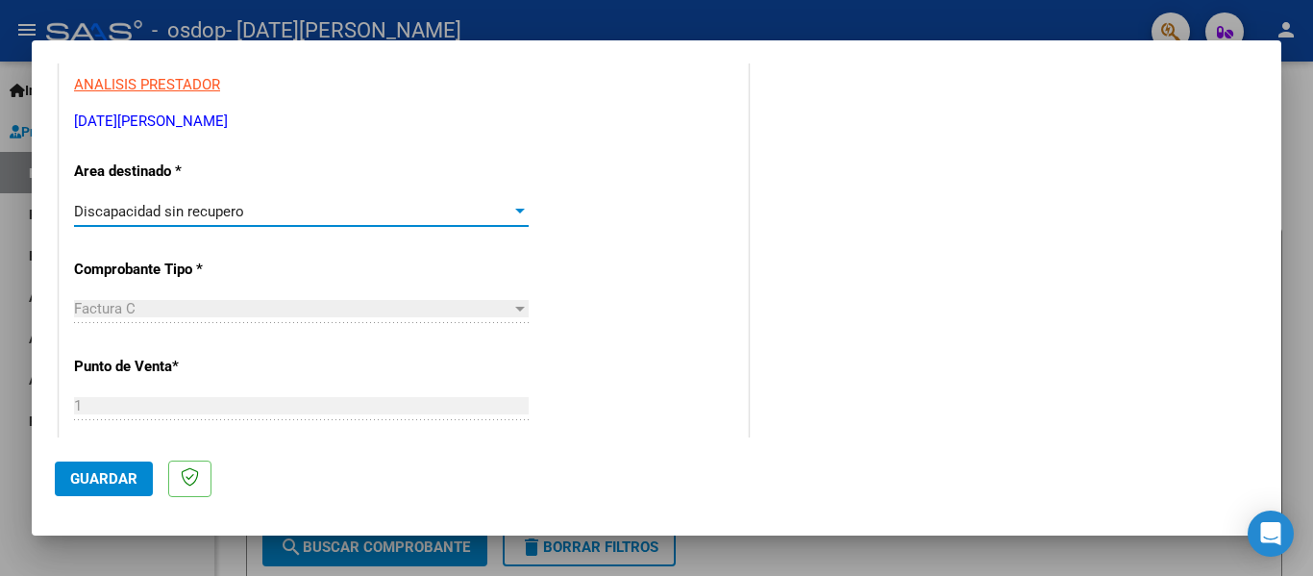
click at [294, 213] on div "Discapacidad sin recupero" at bounding box center [292, 211] width 437 height 17
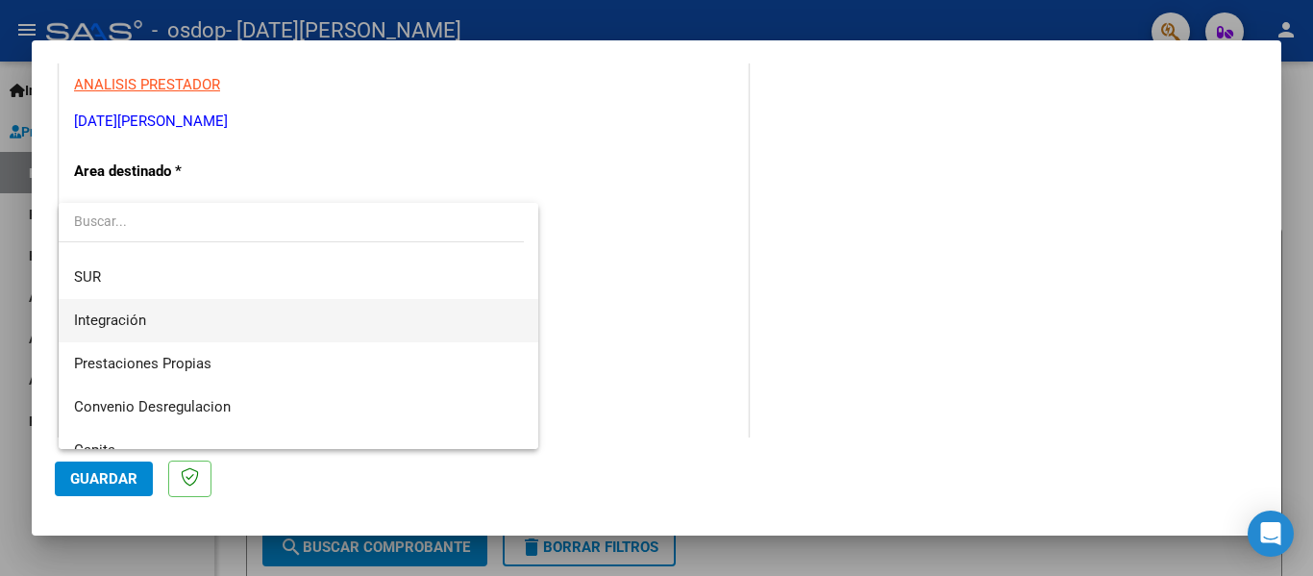
scroll to position [47, 0]
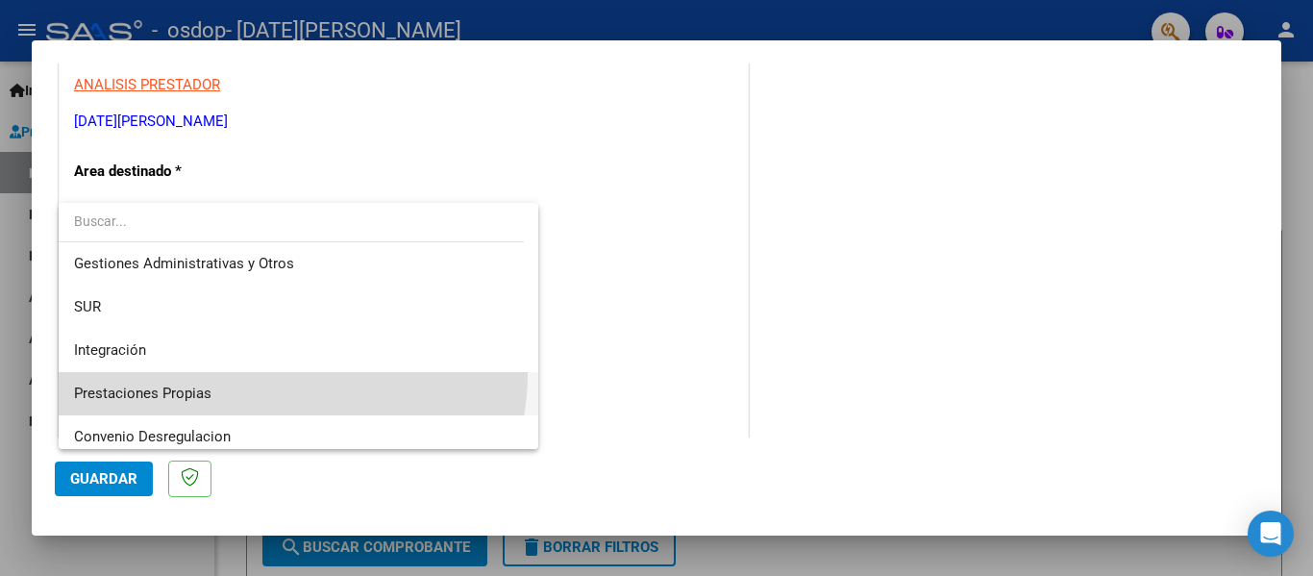
click at [271, 383] on span "Prestaciones Propias" at bounding box center [298, 393] width 449 height 43
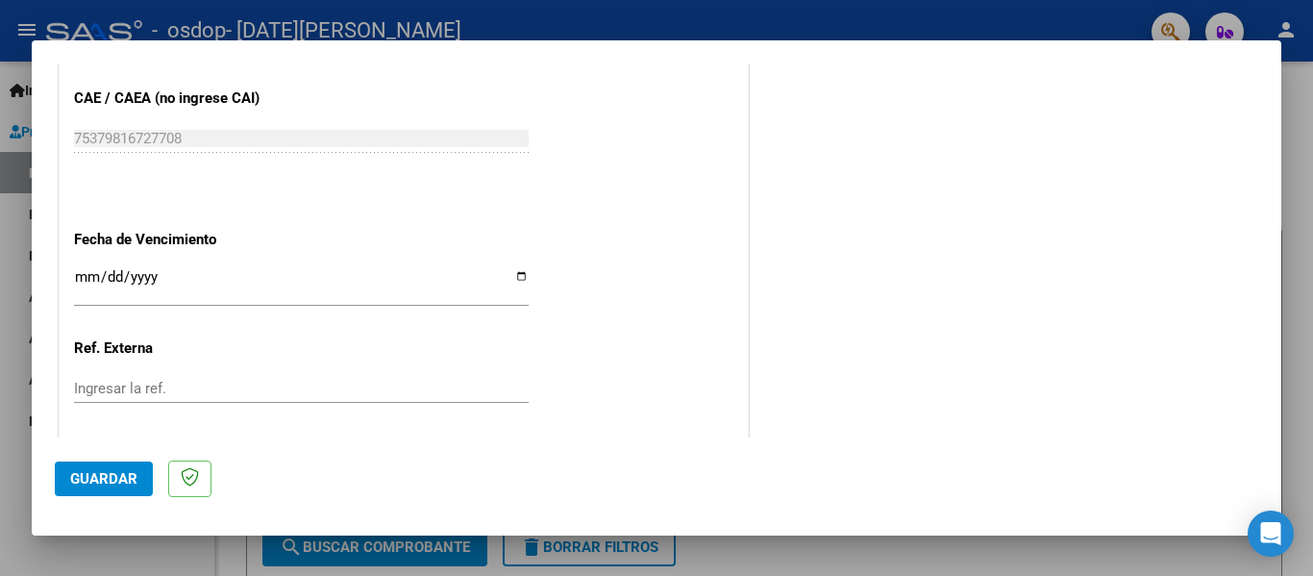
scroll to position [1028, 0]
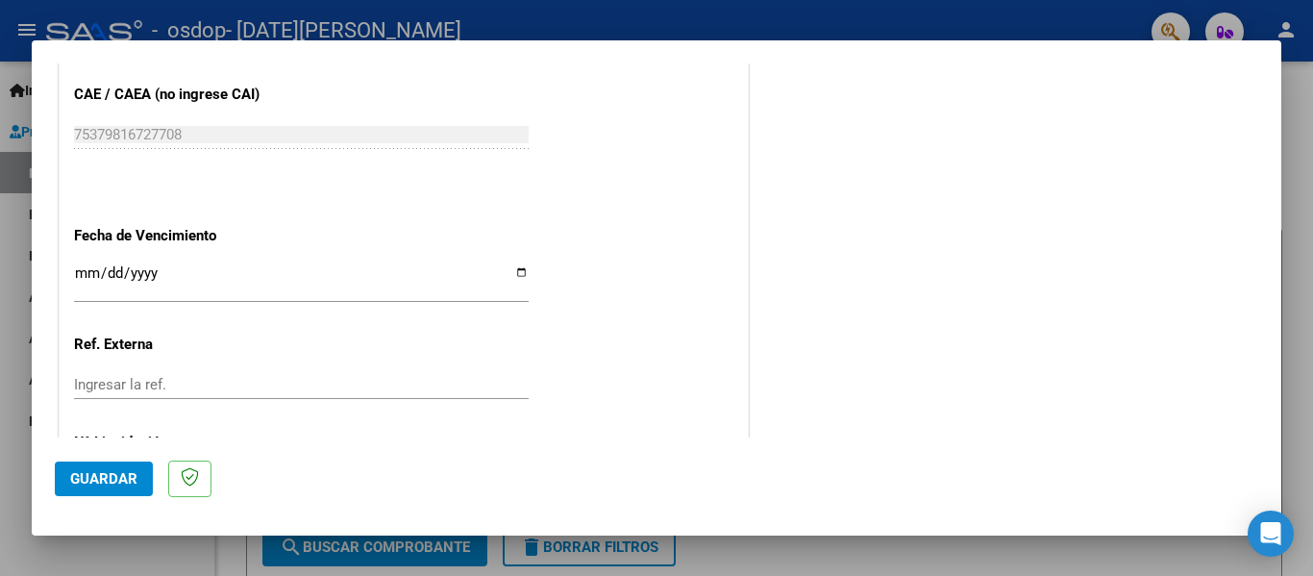
click at [335, 279] on input "Ingresar la fecha" at bounding box center [301, 280] width 455 height 31
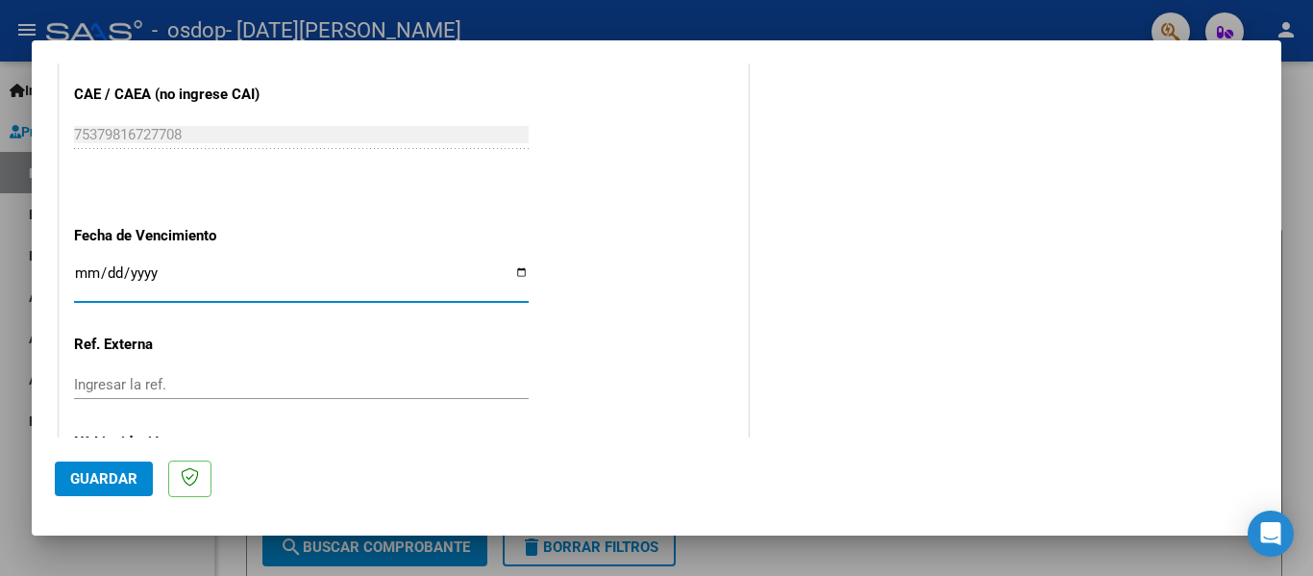
click at [516, 269] on input "Ingresar la fecha" at bounding box center [301, 280] width 455 height 31
type input "[DATE]"
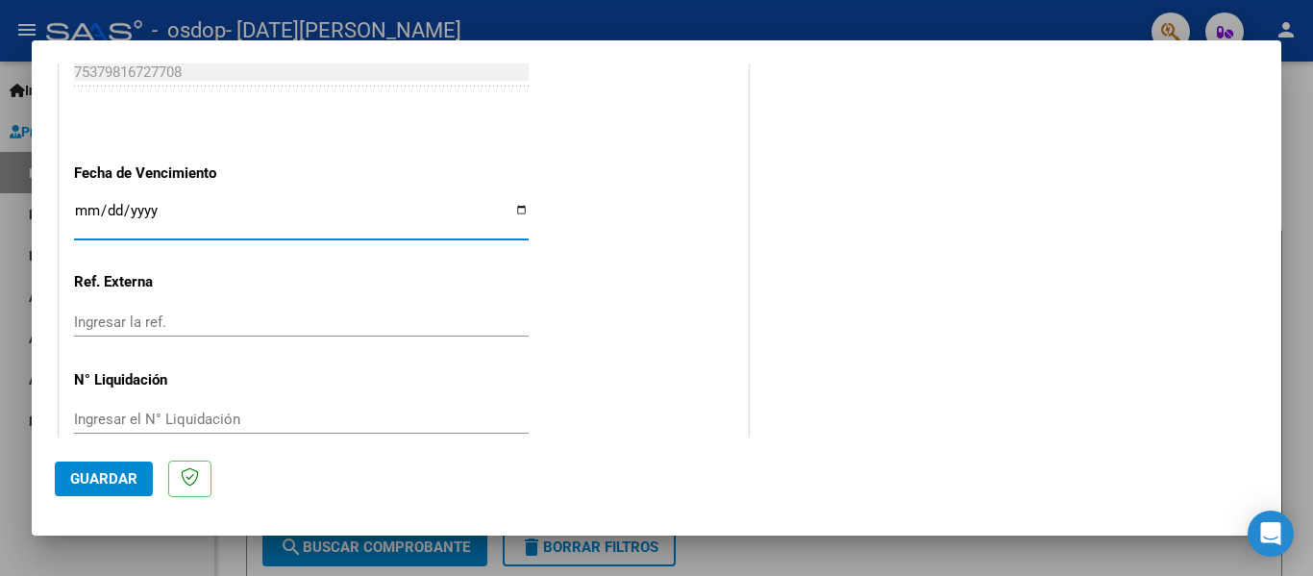
scroll to position [1125, 0]
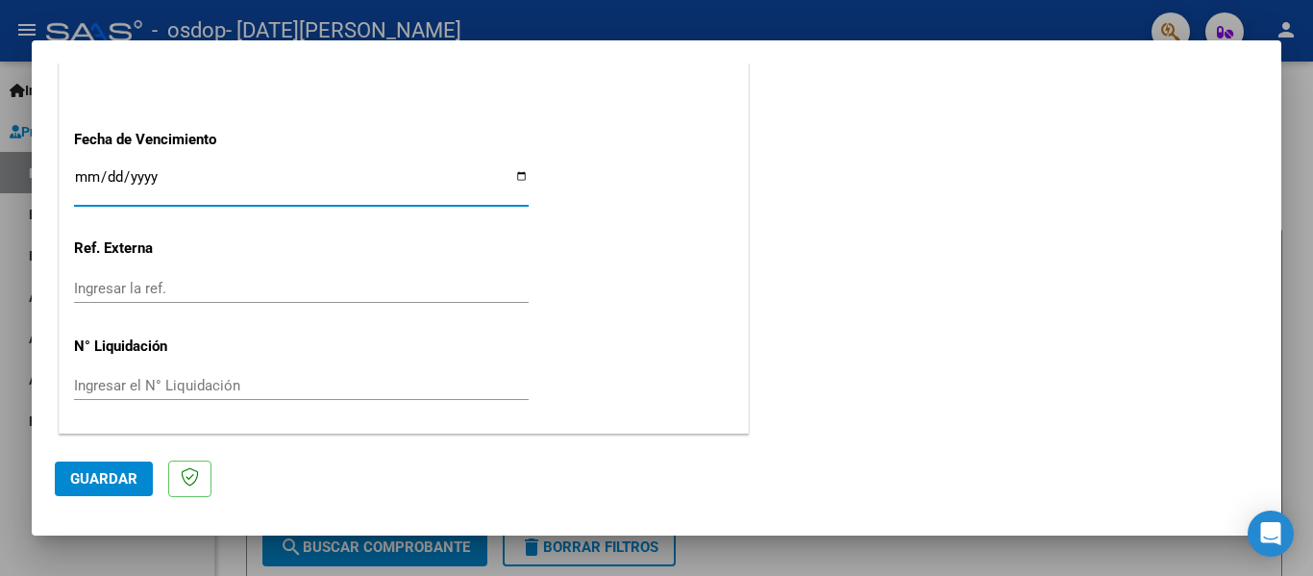
click at [342, 284] on input "Ingresar la ref." at bounding box center [301, 288] width 455 height 17
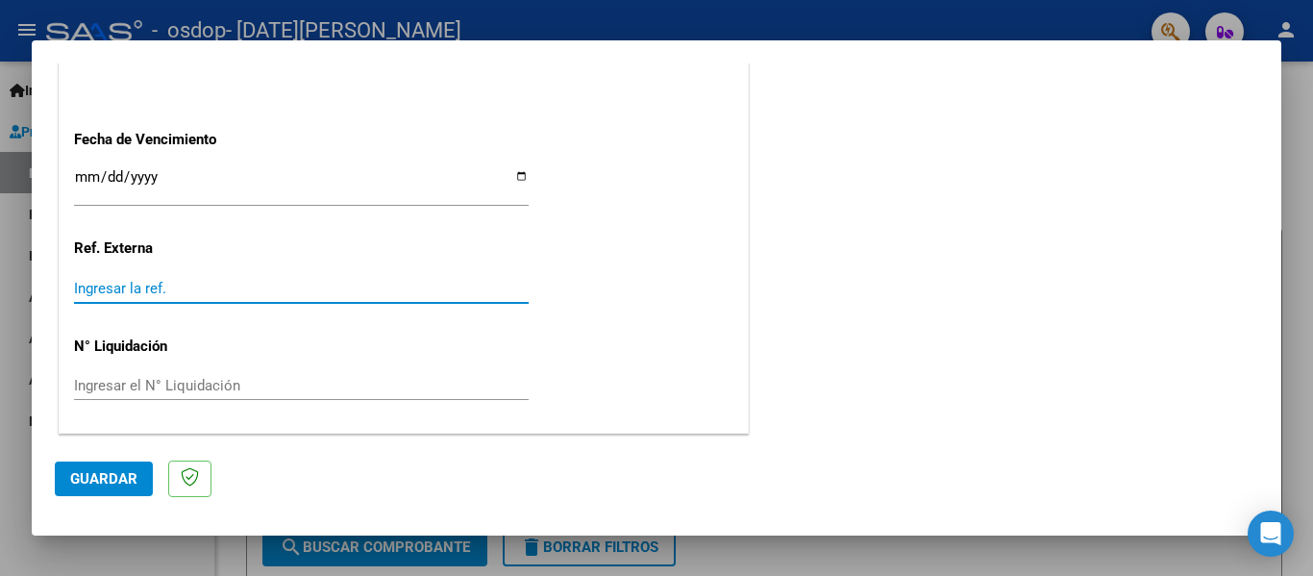
click at [389, 384] on input "Ingresar el N° Liquidación" at bounding box center [301, 385] width 455 height 17
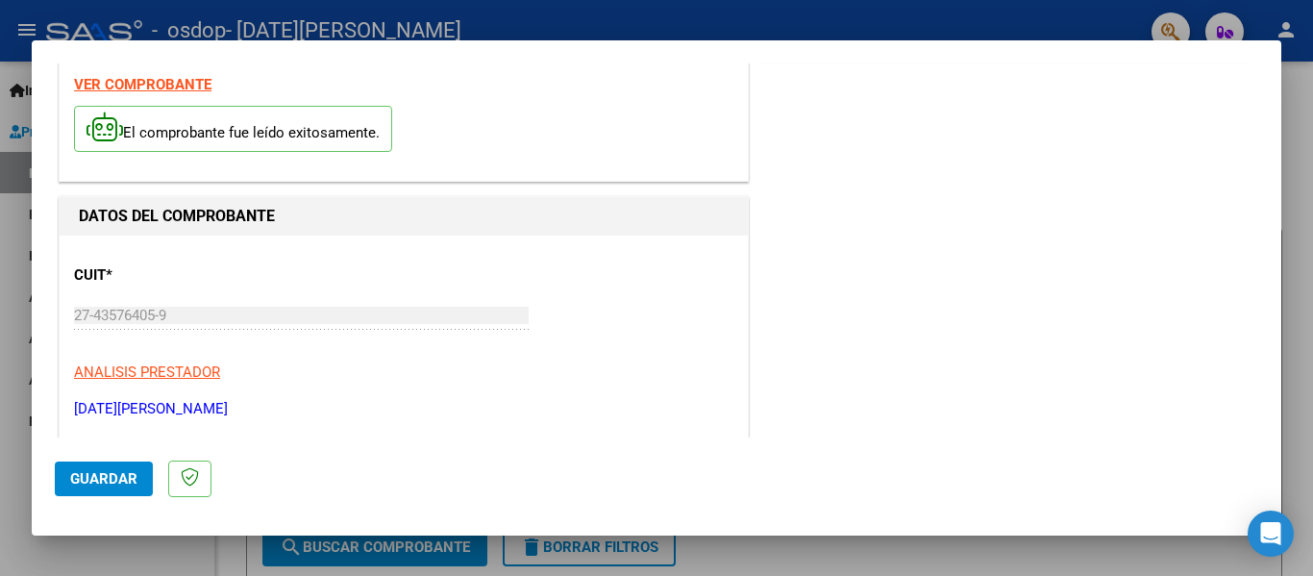
scroll to position [67, 0]
click at [98, 479] on span "Guardar" at bounding box center [103, 478] width 67 height 17
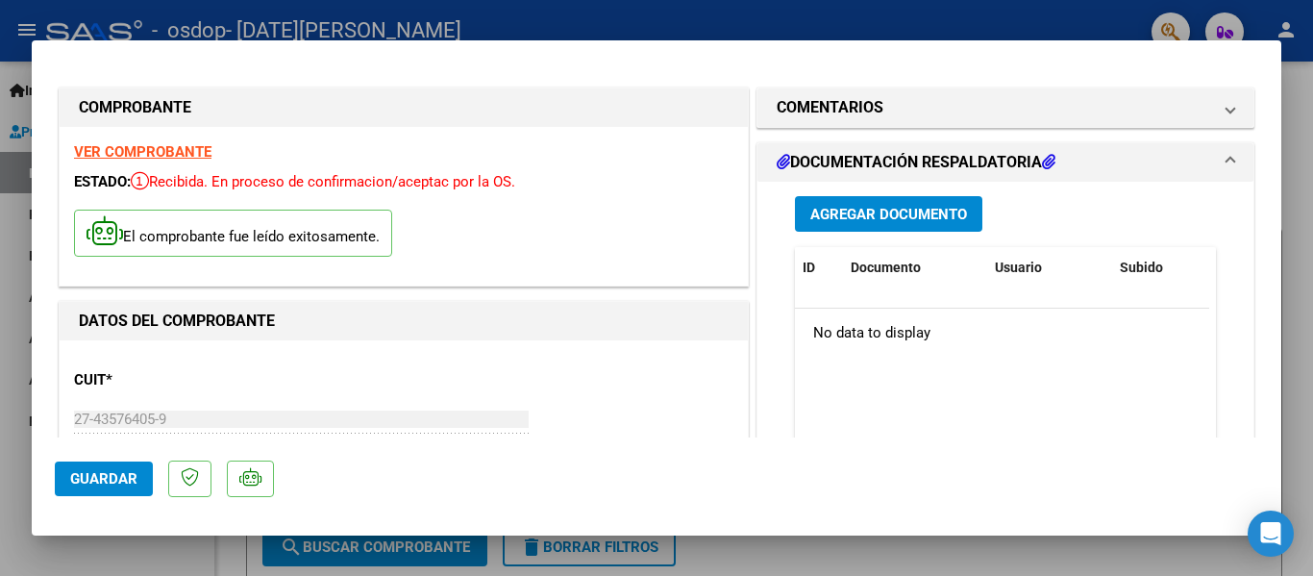
scroll to position [0, 0]
click at [943, 220] on span "Agregar Documento" at bounding box center [888, 215] width 157 height 17
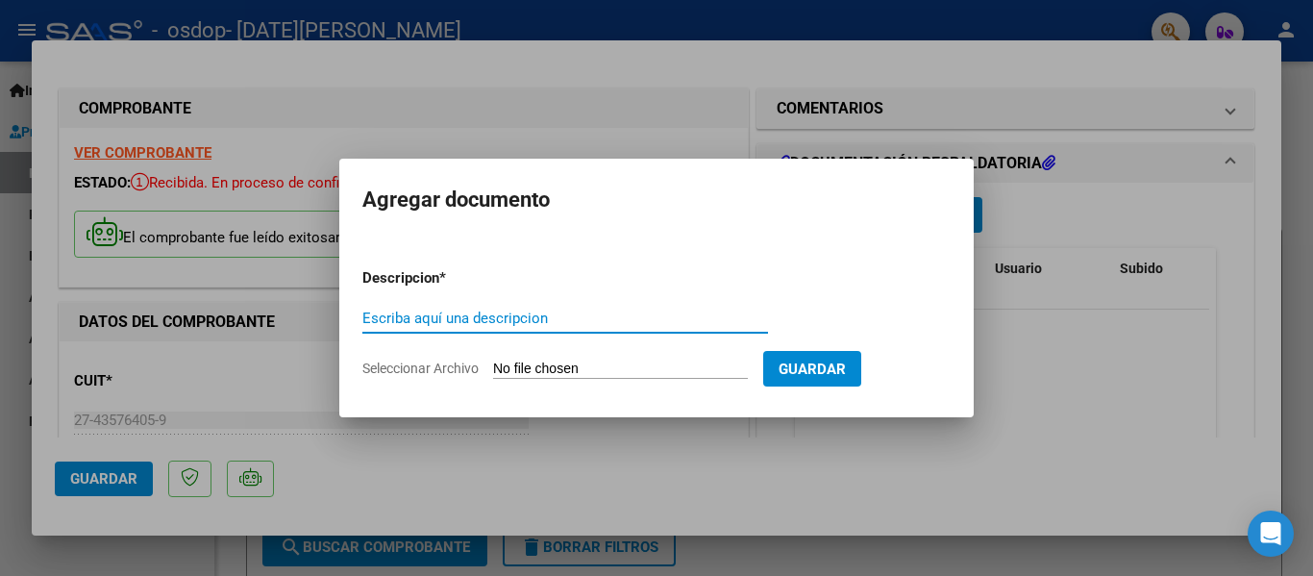
click at [600, 322] on input "Escriba aquí una descripcion" at bounding box center [565, 318] width 406 height 17
click at [479, 306] on div "Escriba aquí una descripcion" at bounding box center [565, 318] width 406 height 29
click at [499, 320] on input "Escriba aquí una descripcion" at bounding box center [565, 318] width 406 height 17
type input "Planilla de asistencia"
click at [638, 368] on input "Seleccionar Archivo" at bounding box center [620, 369] width 255 height 18
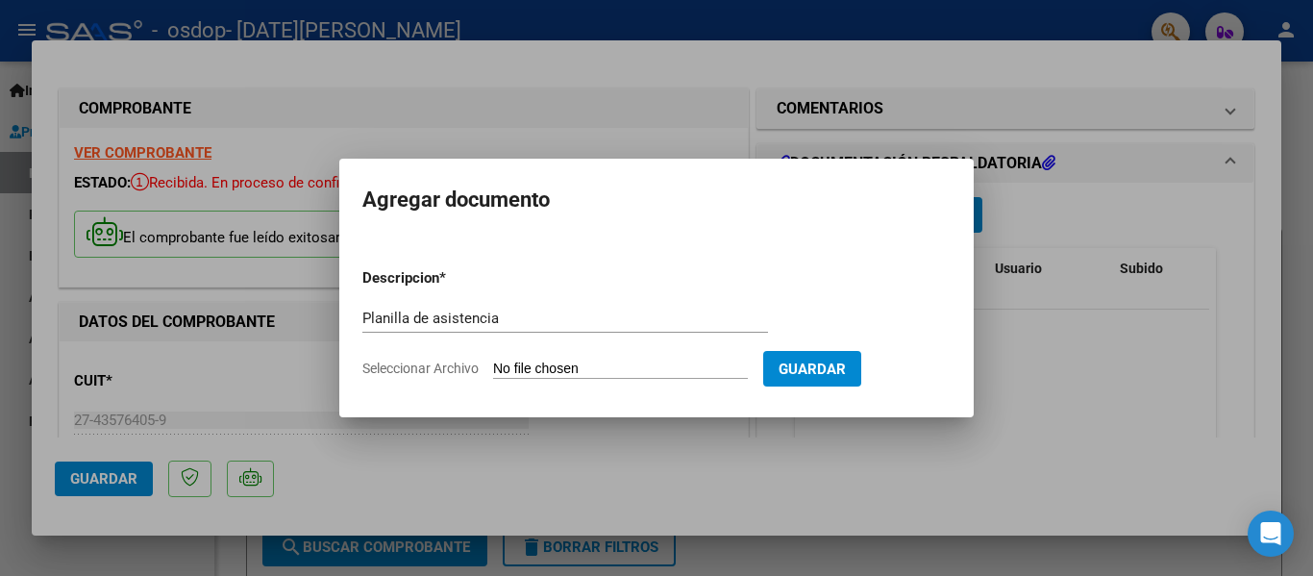
type input "C:\fakepath\OSDOP (1).pdf"
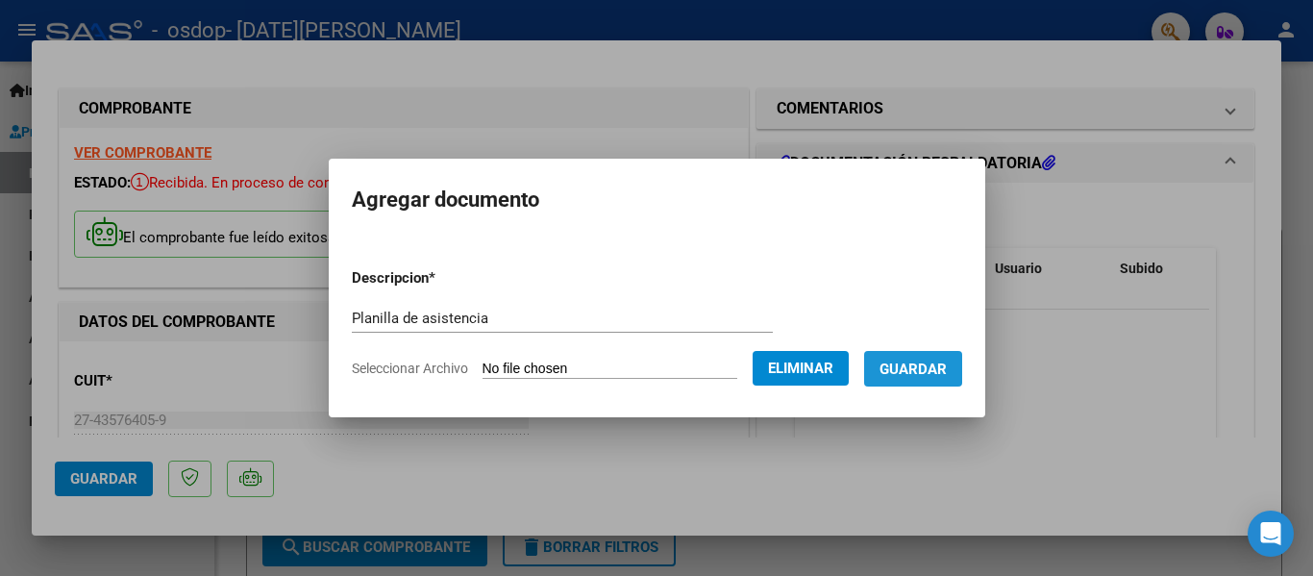
click at [936, 372] on span "Guardar" at bounding box center [912, 368] width 67 height 17
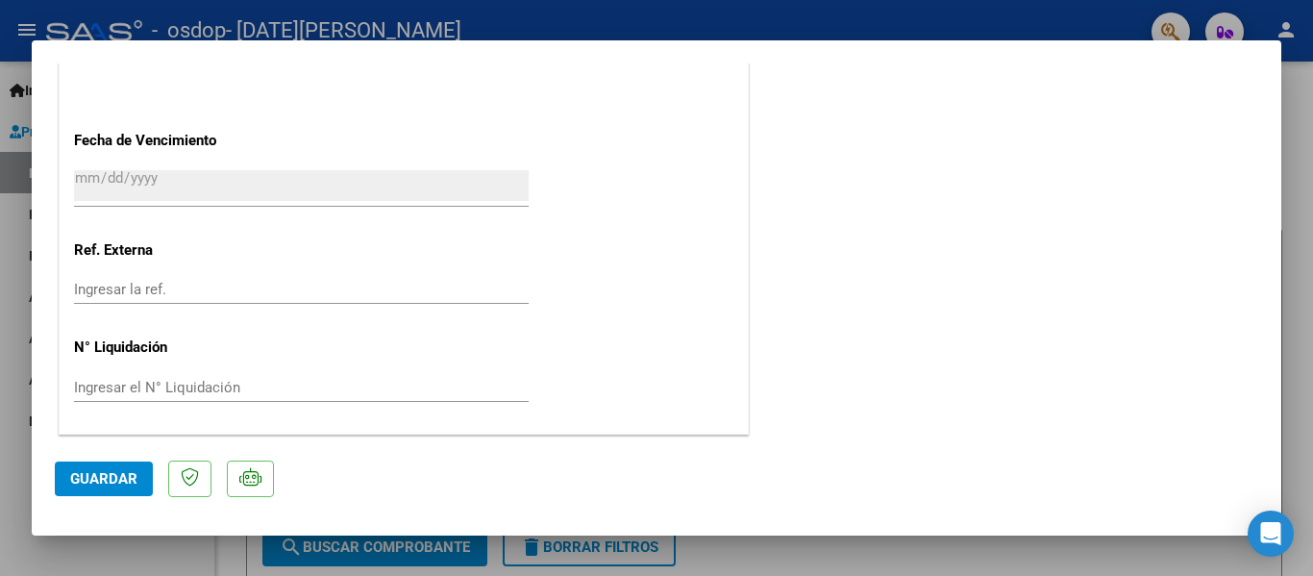
scroll to position [1161, 0]
click at [96, 481] on span "Guardar" at bounding box center [103, 478] width 67 height 17
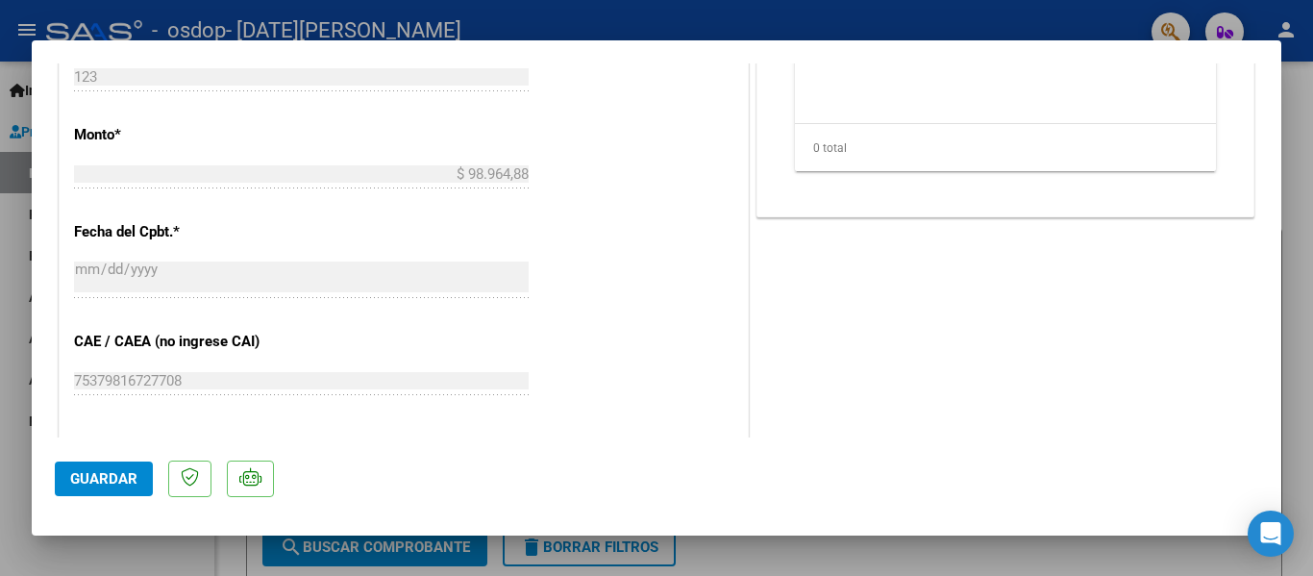
scroll to position [969, 0]
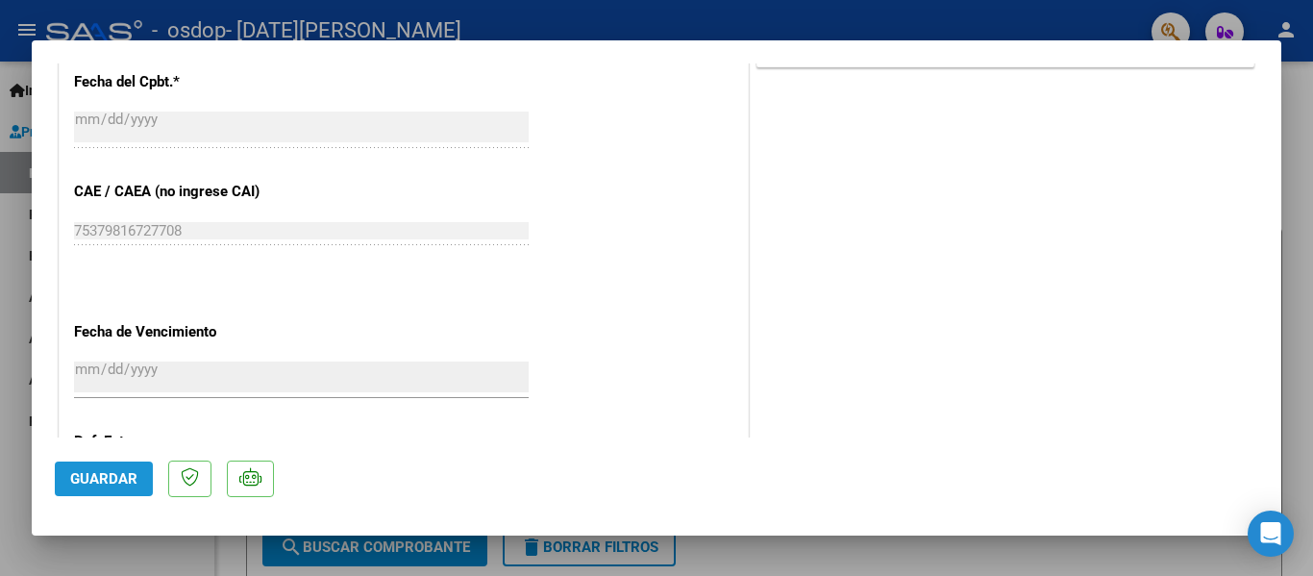
click at [116, 474] on span "Guardar" at bounding box center [103, 478] width 67 height 17
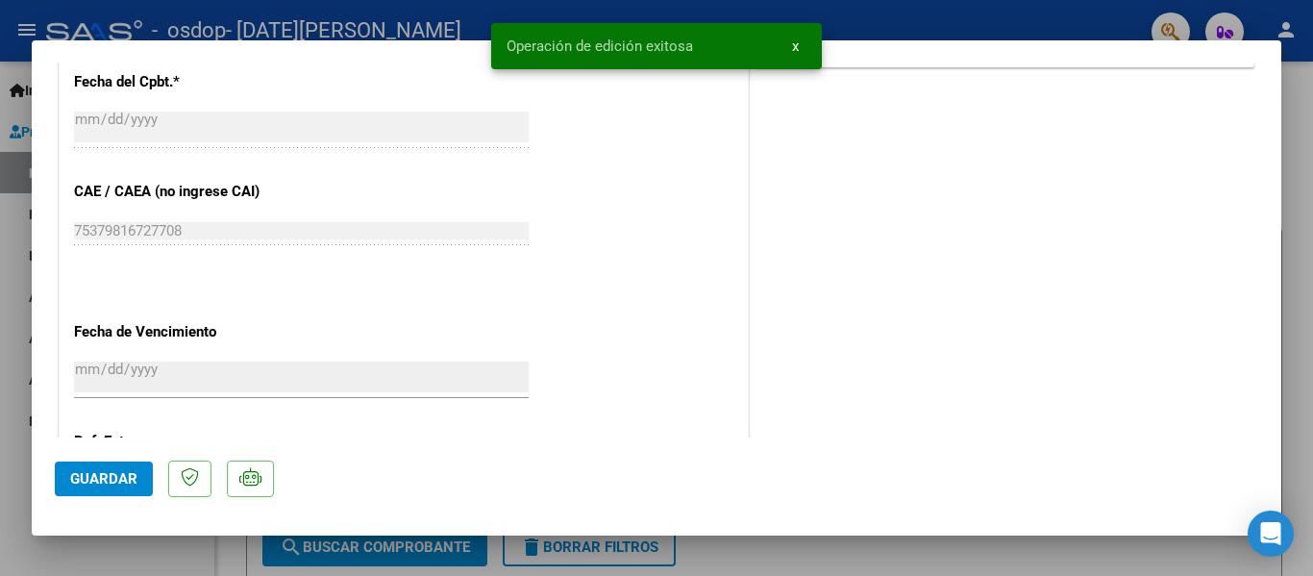
click at [99, 450] on mat-dialog-actions "Guardar" at bounding box center [656, 475] width 1203 height 76
click at [1311, 143] on div at bounding box center [656, 288] width 1313 height 576
type input "$ 0,00"
click at [1312, 179] on div at bounding box center [1310, 230] width 5 height 336
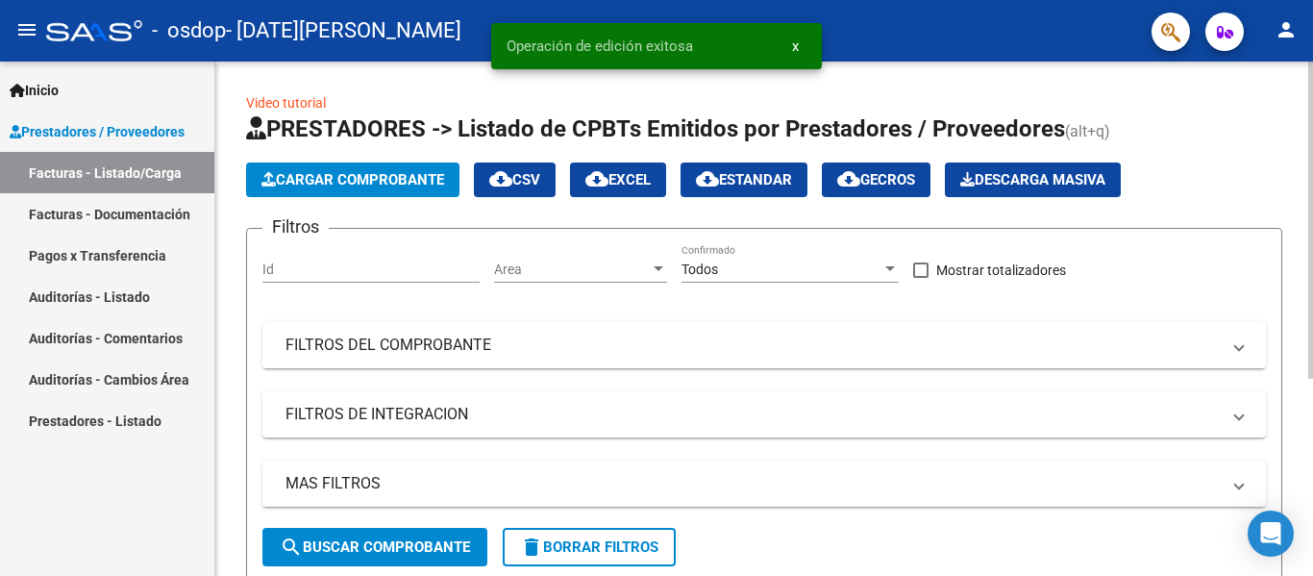
scroll to position [5, 0]
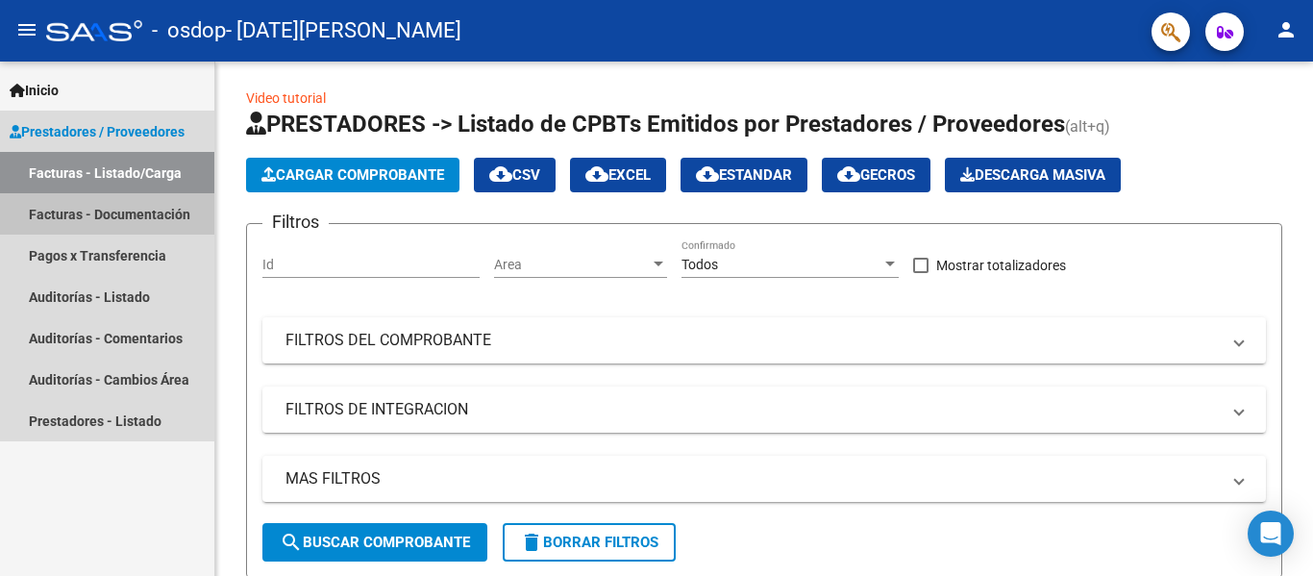
click at [125, 218] on link "Facturas - Documentación" at bounding box center [107, 213] width 214 height 41
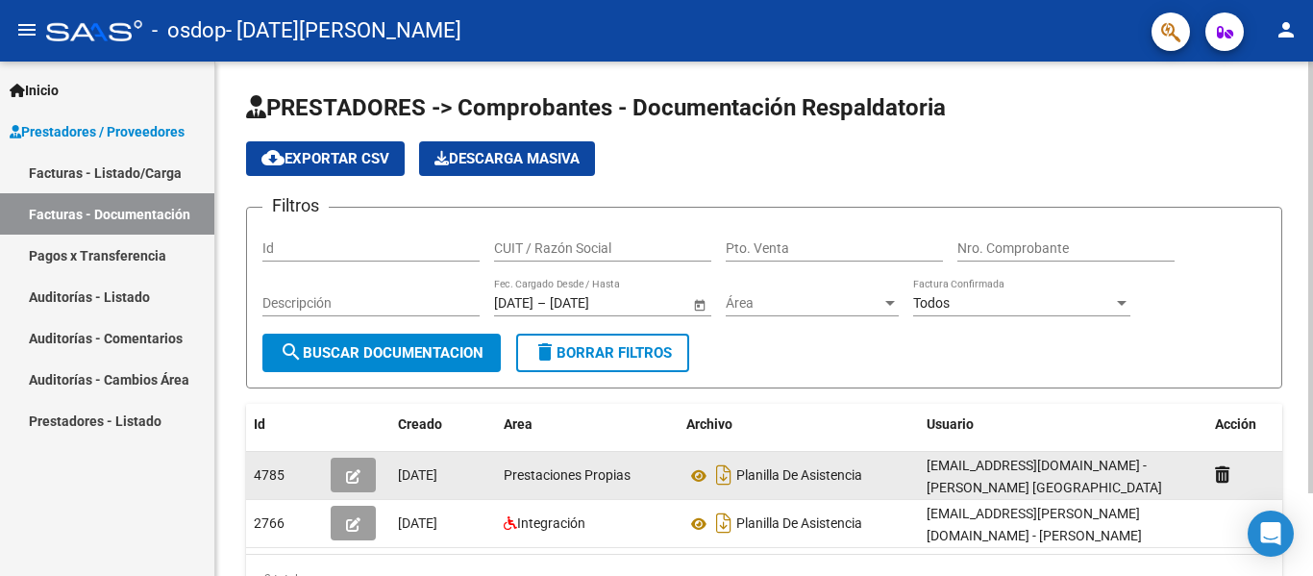
scroll to position [96, 0]
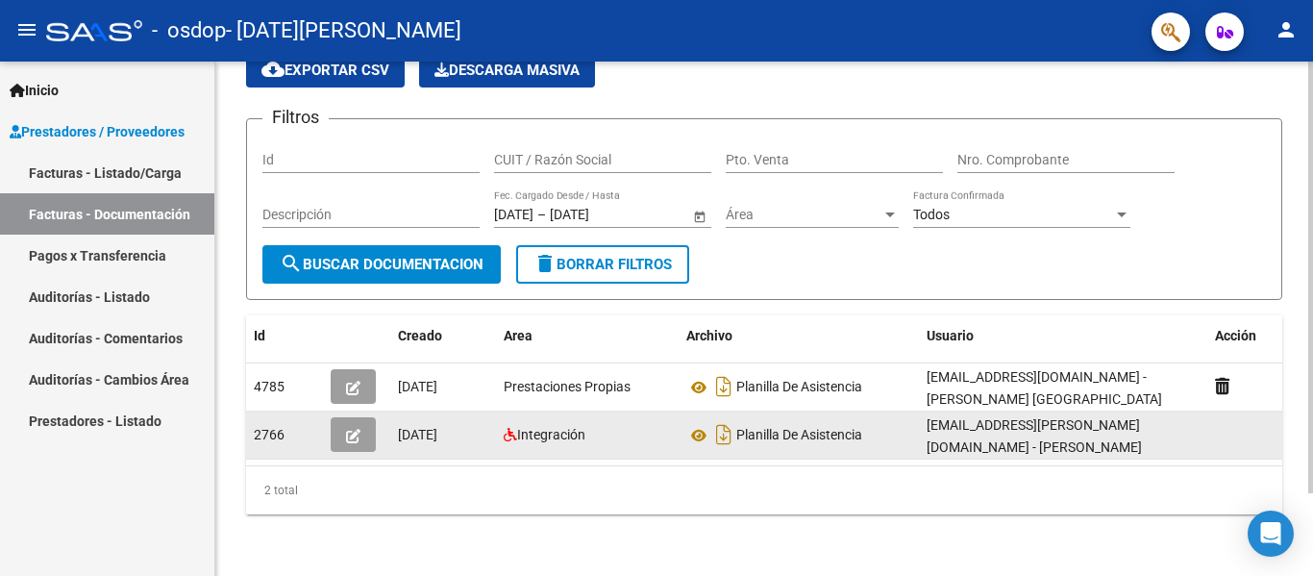
click at [630, 427] on div "Integración" at bounding box center [587, 435] width 167 height 22
click at [825, 428] on span "Planilla De Asistencia" at bounding box center [799, 435] width 126 height 15
click at [566, 446] on div "2766 [DATE] Integración Planilla De Asistencia [EMAIL_ADDRESS][PERSON_NAME][DOM…" at bounding box center [774, 435] width 1057 height 48
drag, startPoint x: 561, startPoint y: 432, endPoint x: 475, endPoint y: 420, distance: 87.3
click at [475, 424] on div "[DATE]" at bounding box center [443, 435] width 90 height 22
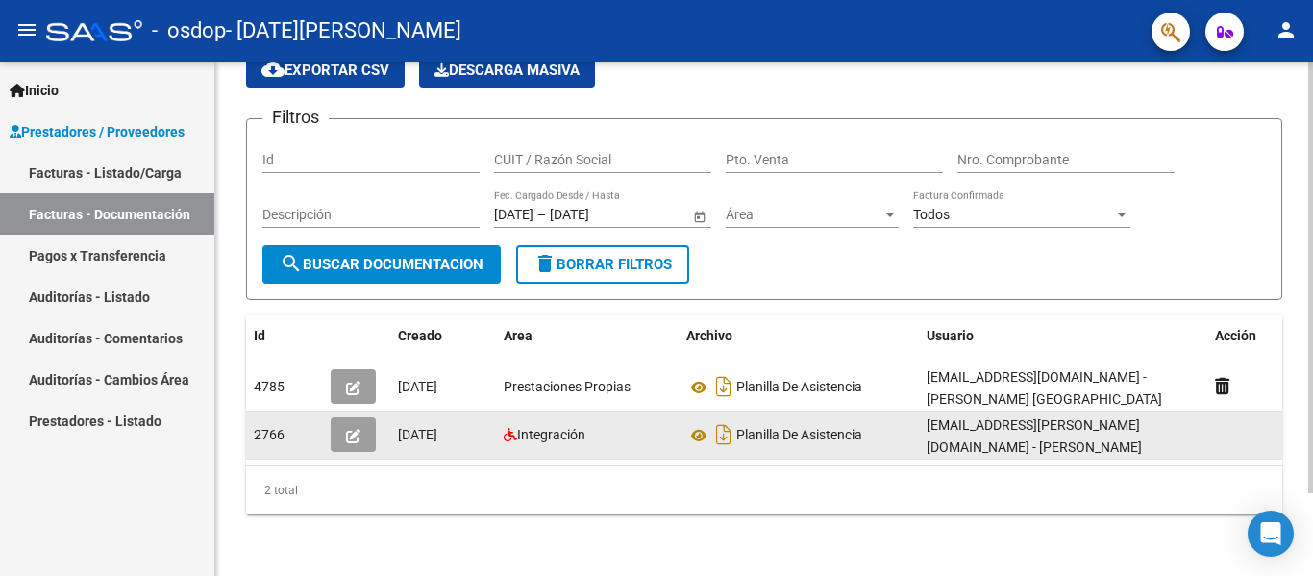
click at [437, 427] on span "[DATE]" at bounding box center [417, 434] width 39 height 15
click at [556, 427] on span "Integración" at bounding box center [551, 434] width 68 height 15
click at [696, 428] on icon at bounding box center [698, 435] width 25 height 23
click at [539, 427] on span "Integración" at bounding box center [551, 434] width 68 height 15
click at [555, 427] on span "Integración" at bounding box center [551, 434] width 68 height 15
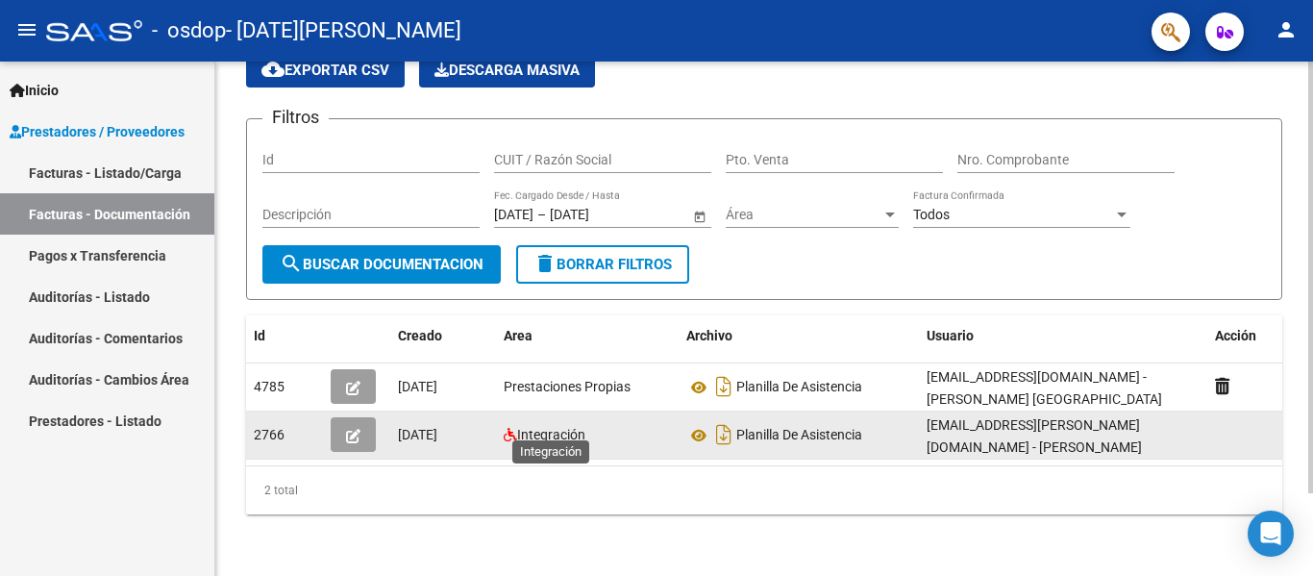
click at [558, 427] on span "Integración" at bounding box center [551, 434] width 68 height 15
click at [369, 421] on button "button" at bounding box center [353, 434] width 45 height 35
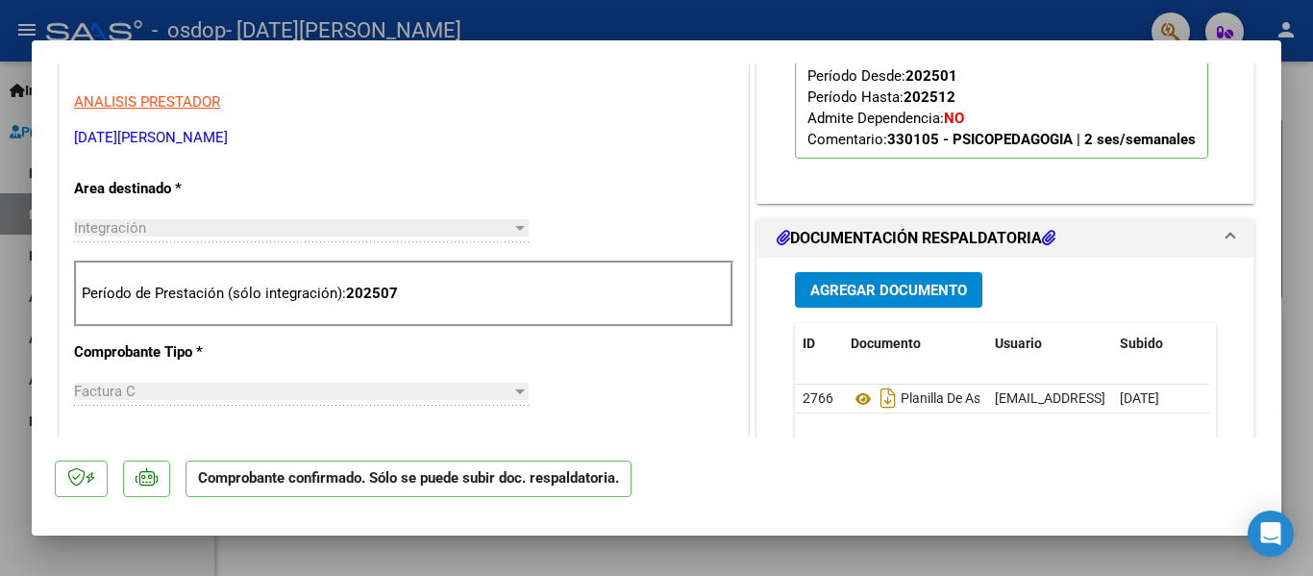
scroll to position [673, 0]
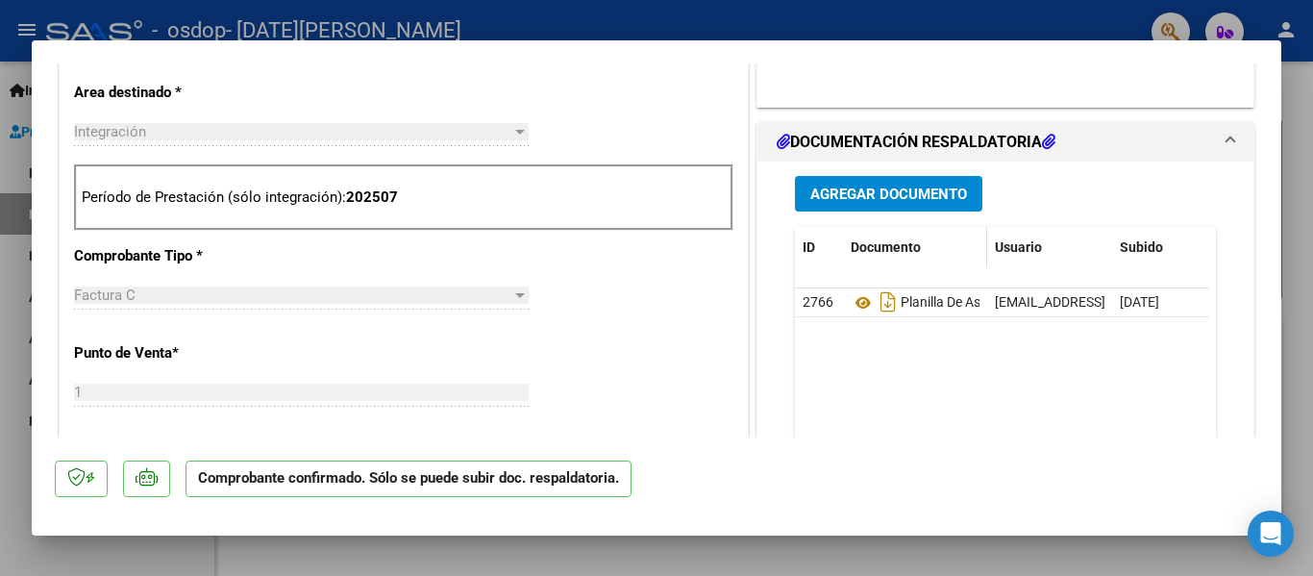
click at [892, 250] on span "Documento" at bounding box center [886, 246] width 70 height 15
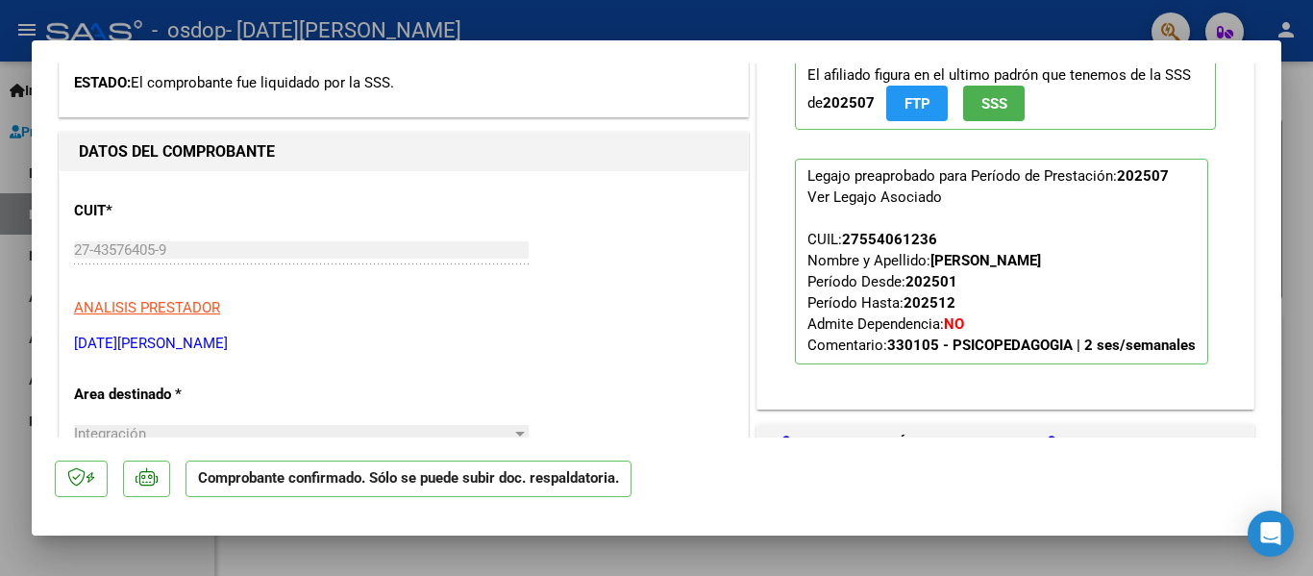
scroll to position [563, 0]
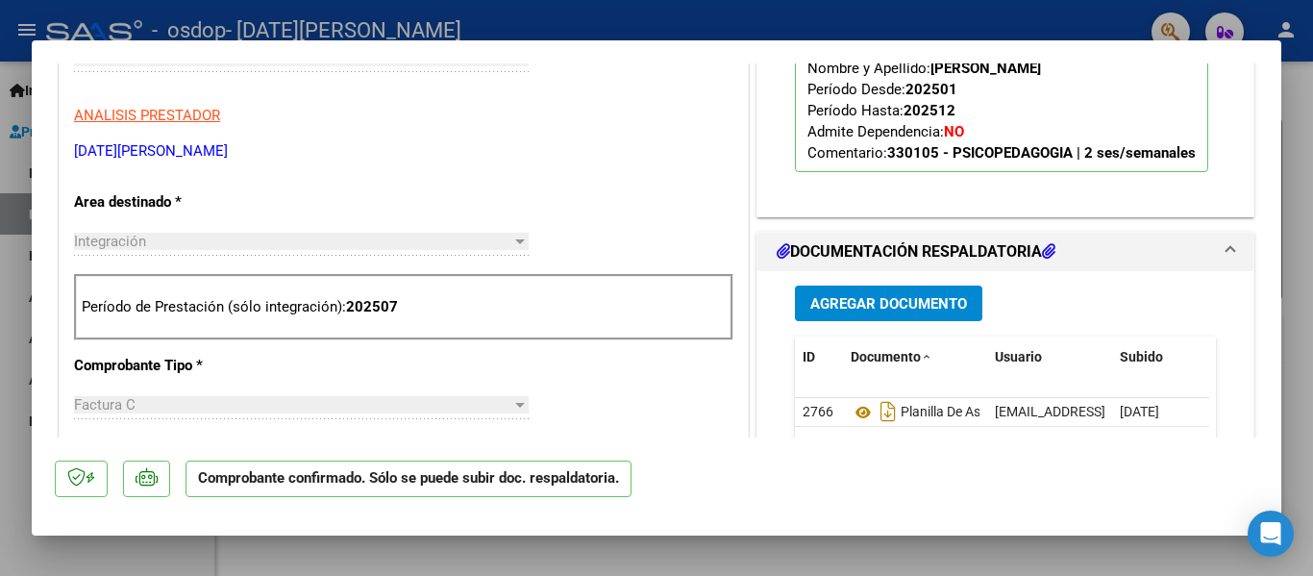
click at [1222, 246] on mat-expansion-panel-header "DOCUMENTACIÓN RESPALDATORIA" at bounding box center [1005, 252] width 496 height 38
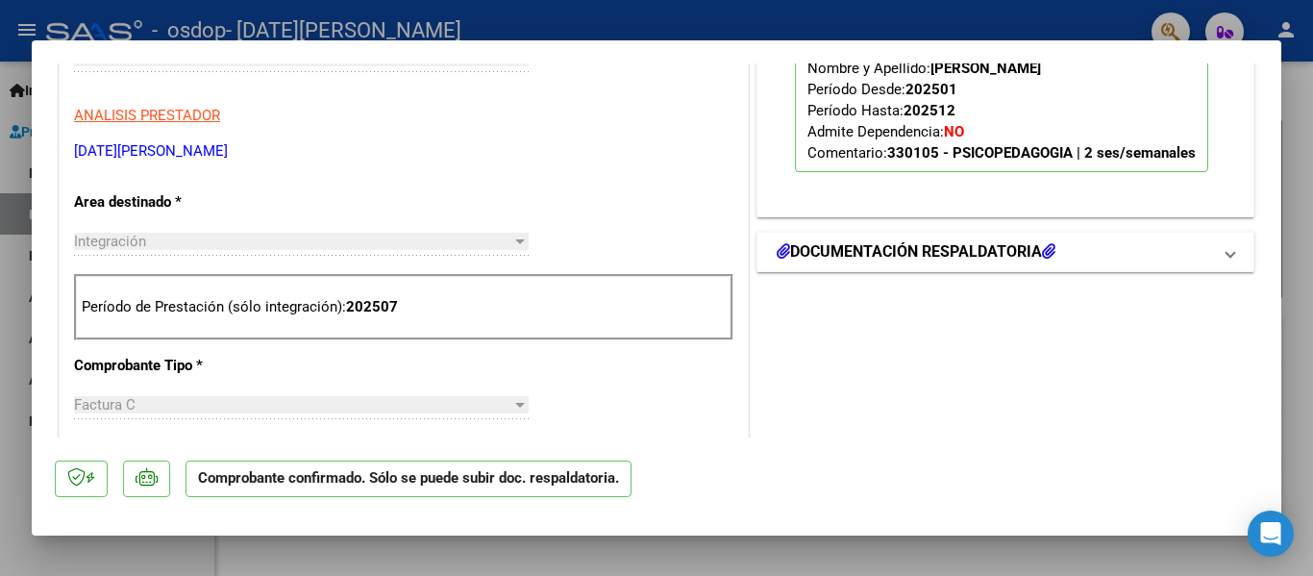
click at [1222, 246] on mat-expansion-panel-header "DOCUMENTACIÓN RESPALDATORIA" at bounding box center [1005, 252] width 496 height 38
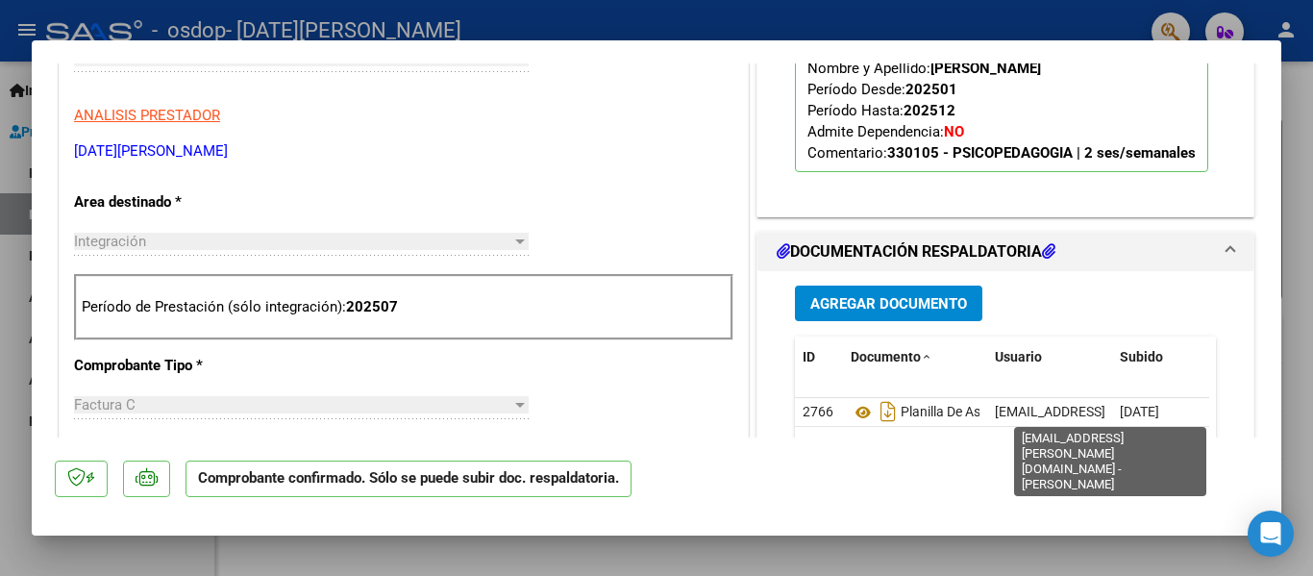
drag, startPoint x: 1065, startPoint y: 477, endPoint x: 1152, endPoint y: 460, distance: 88.0
click at [1066, 477] on mat-dialog-actions "Comprobante confirmado. Sólo se puede subir doc. respaldatoria." at bounding box center [656, 475] width 1203 height 76
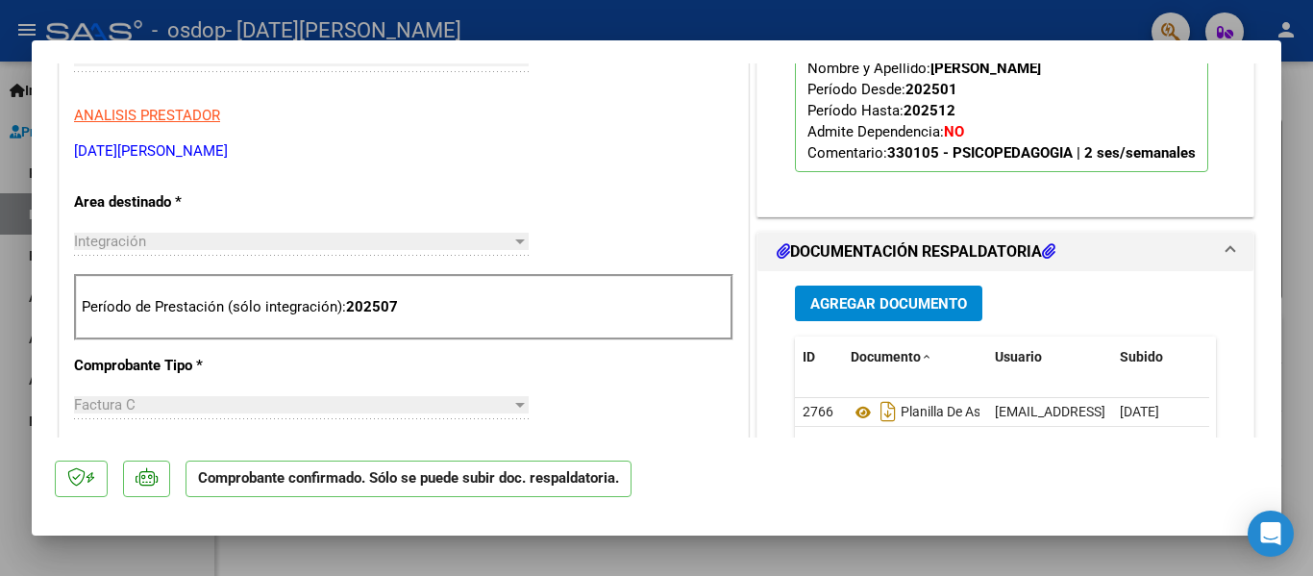
click at [1190, 510] on mat-dialog-actions "Comprobante confirmado. Sólo se puede subir doc. respaldatoria." at bounding box center [656, 475] width 1203 height 76
click at [1201, 542] on div at bounding box center [656, 288] width 1313 height 576
type input "$ 0,00"
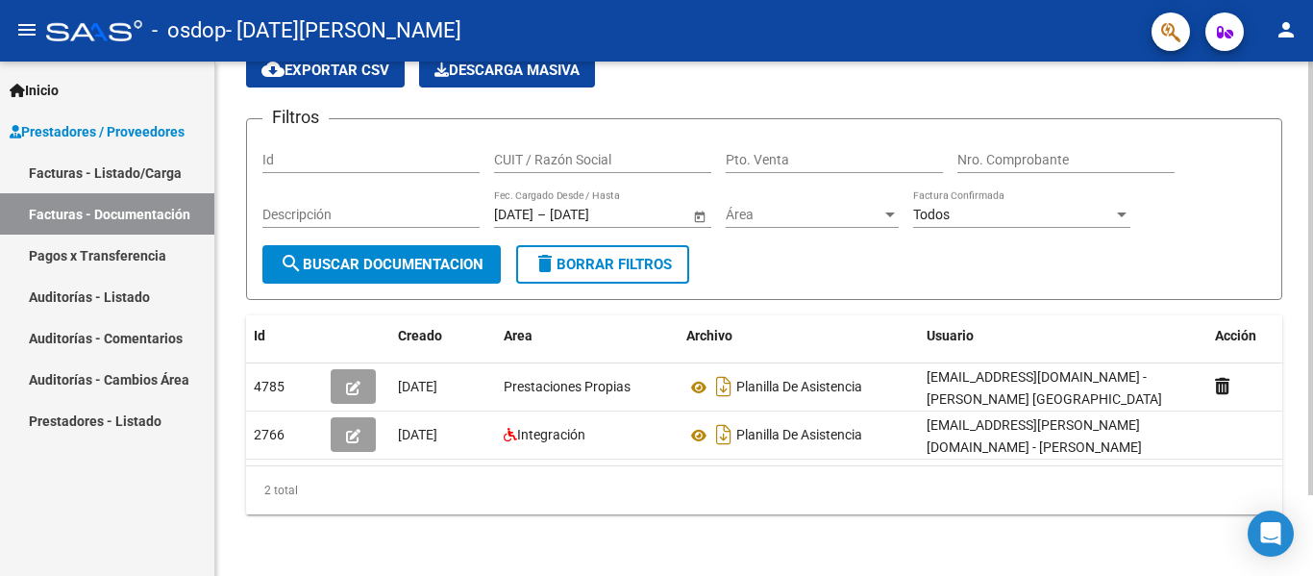
scroll to position [96, 0]
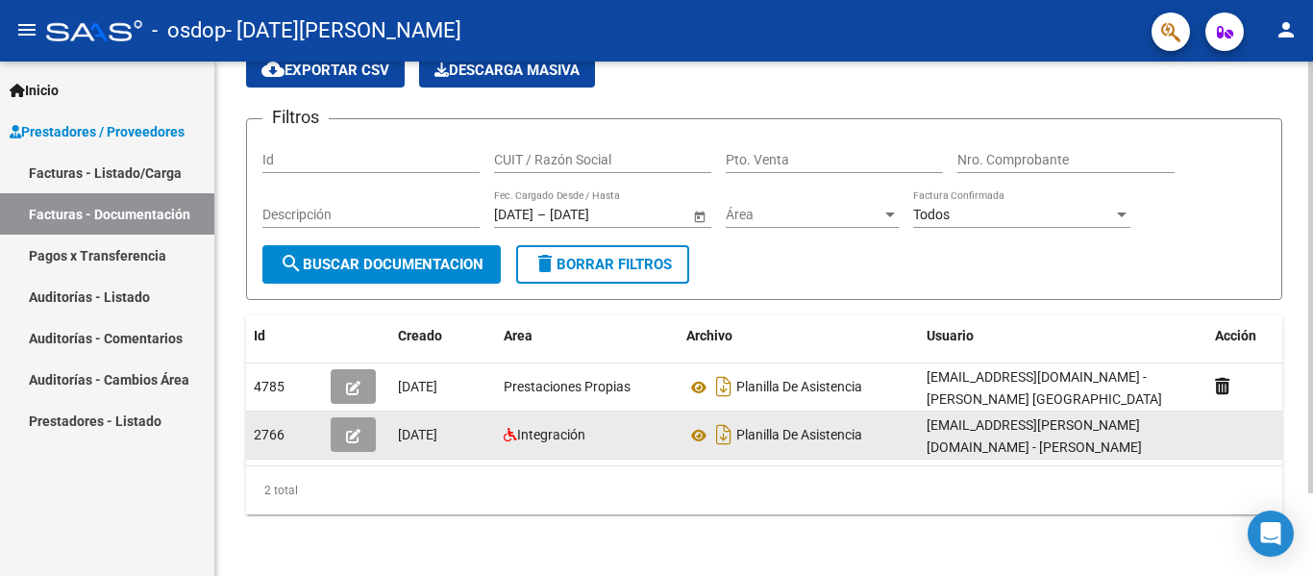
click at [513, 429] on icon at bounding box center [510, 434] width 13 height 13
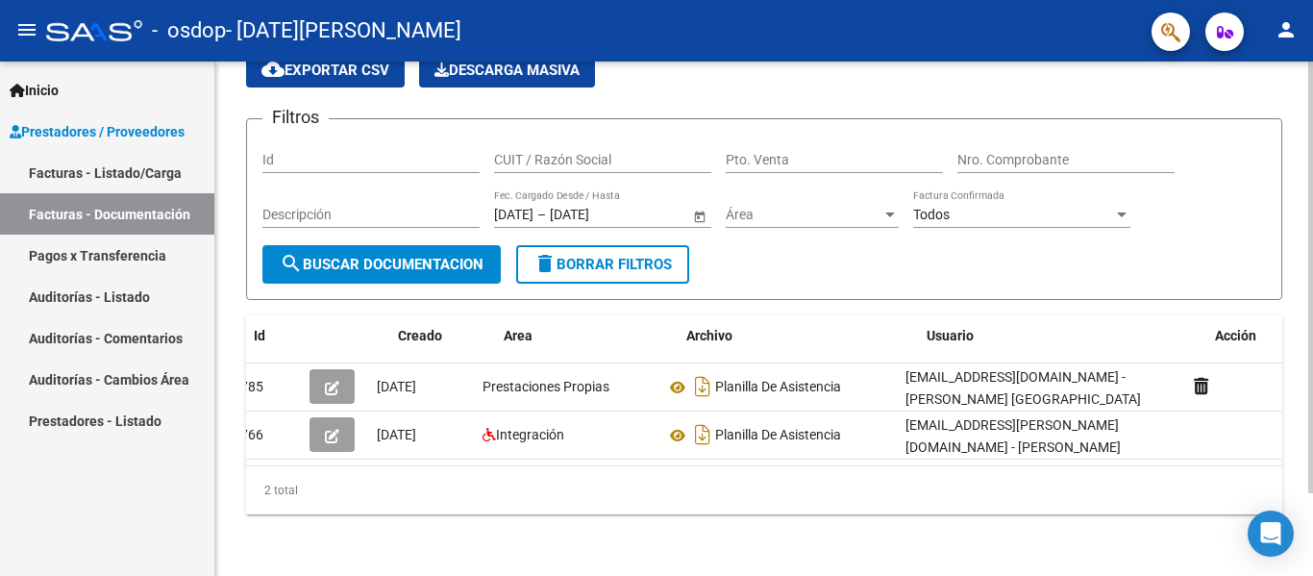
scroll to position [0, 0]
